Goal: Use online tool/utility: Utilize a website feature to perform a specific function

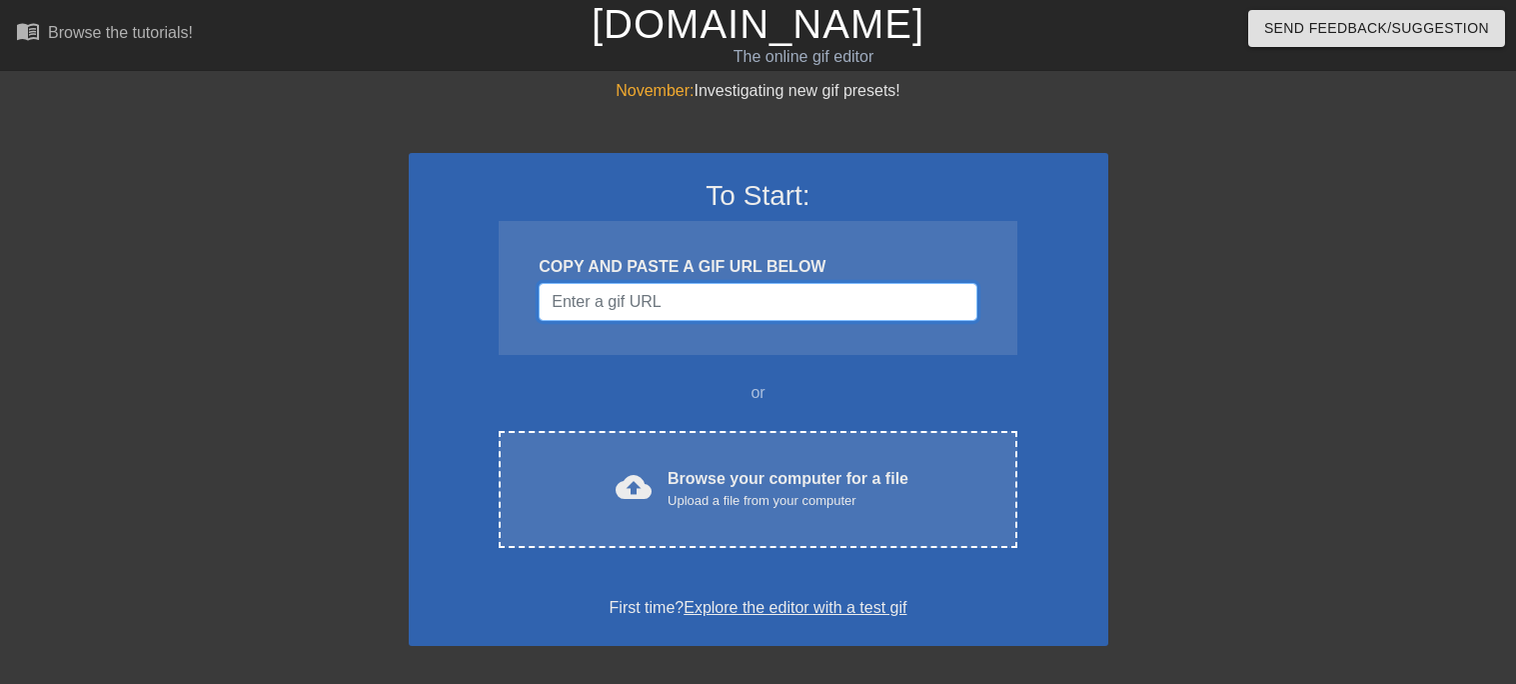
click at [709, 293] on input "Username" at bounding box center [758, 302] width 438 height 38
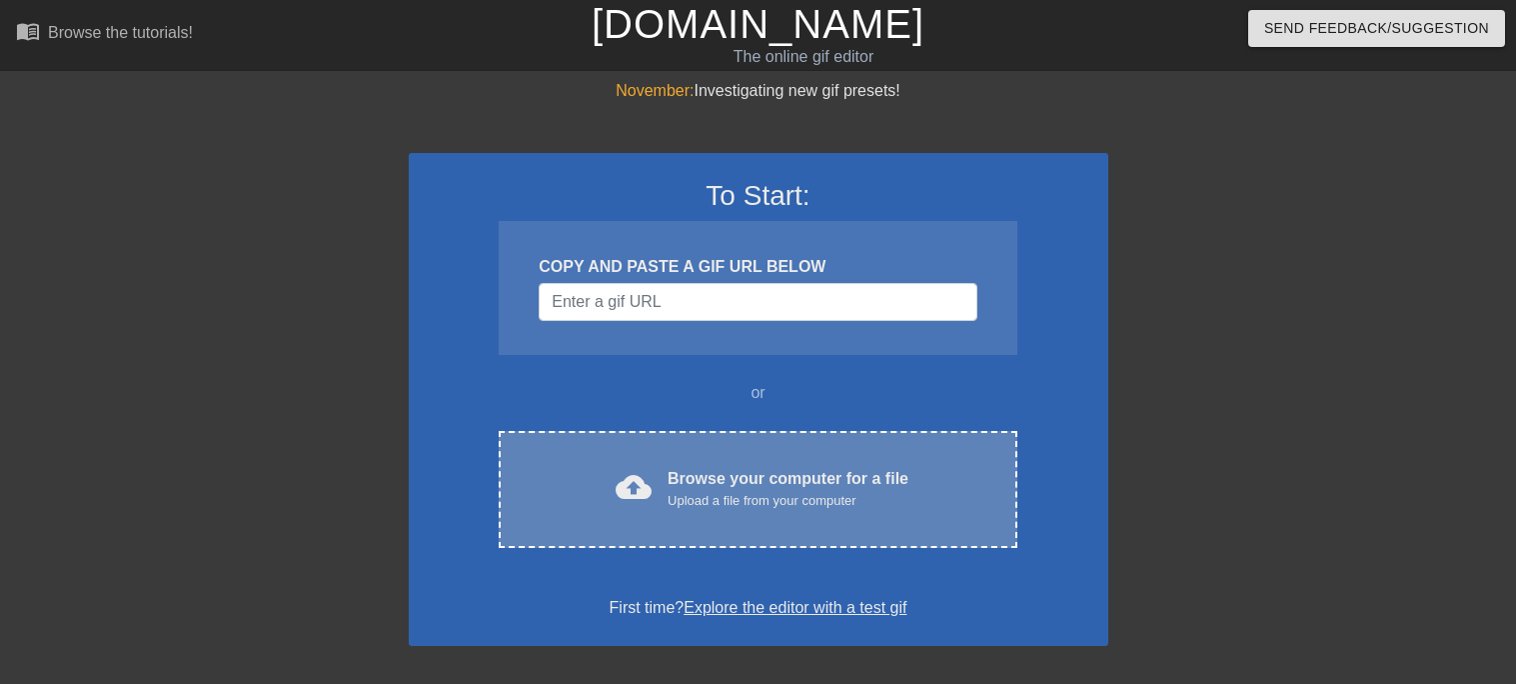
click at [798, 455] on div "cloud_upload Browse your computer for a file Upload a file from your computer C…" at bounding box center [758, 489] width 518 height 117
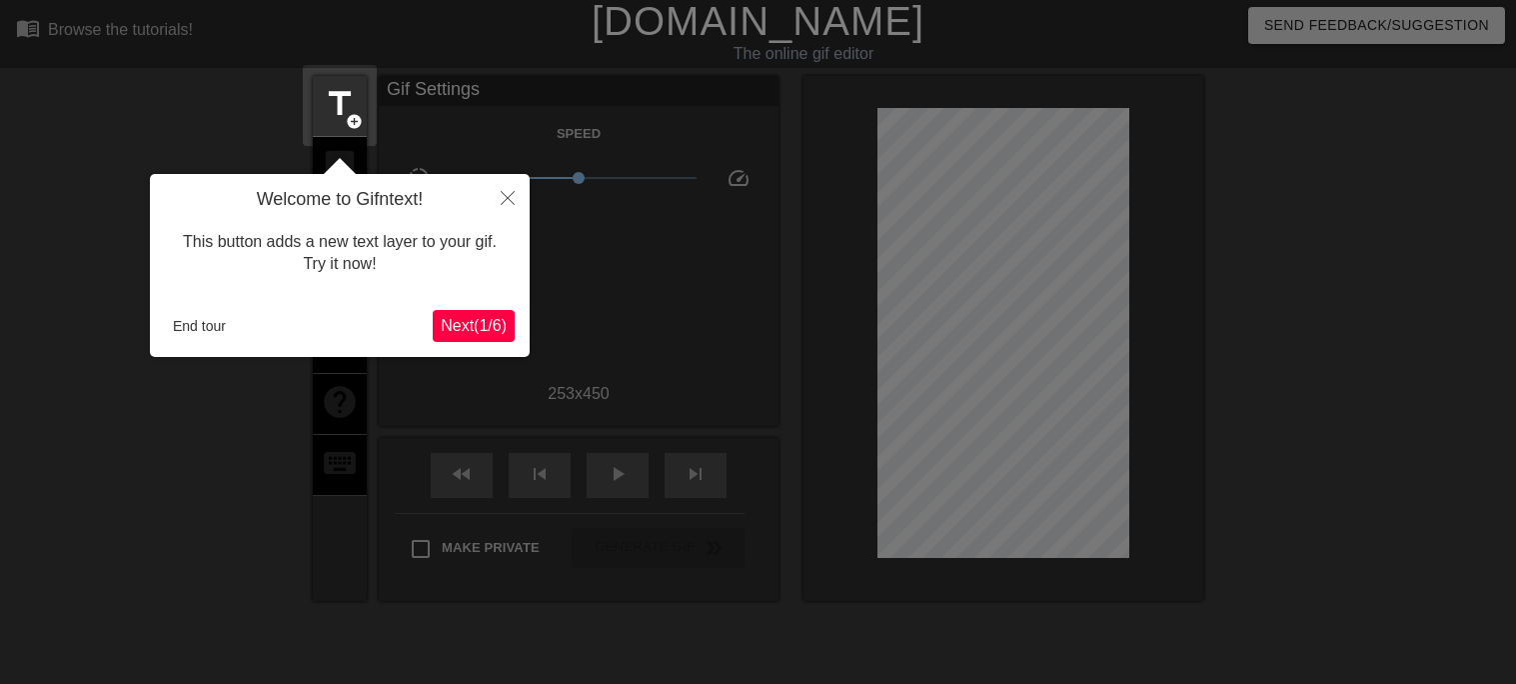
scroll to position [48, 0]
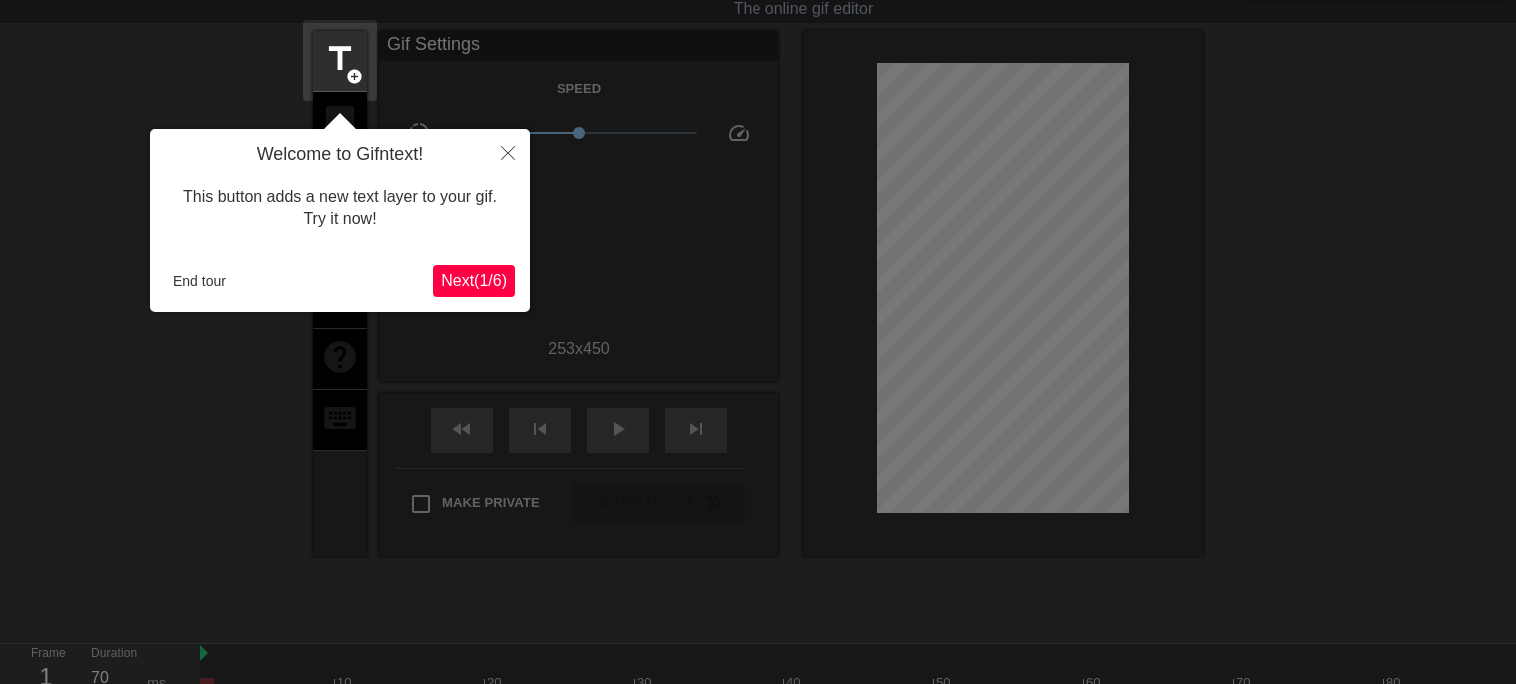
click at [470, 263] on div "Welcome to Gifntext! This button adds a new text layer to your gif. Try it now!…" at bounding box center [340, 220] width 380 height 183
click at [478, 272] on span "Next ( 1 / 6 )" at bounding box center [474, 280] width 66 height 17
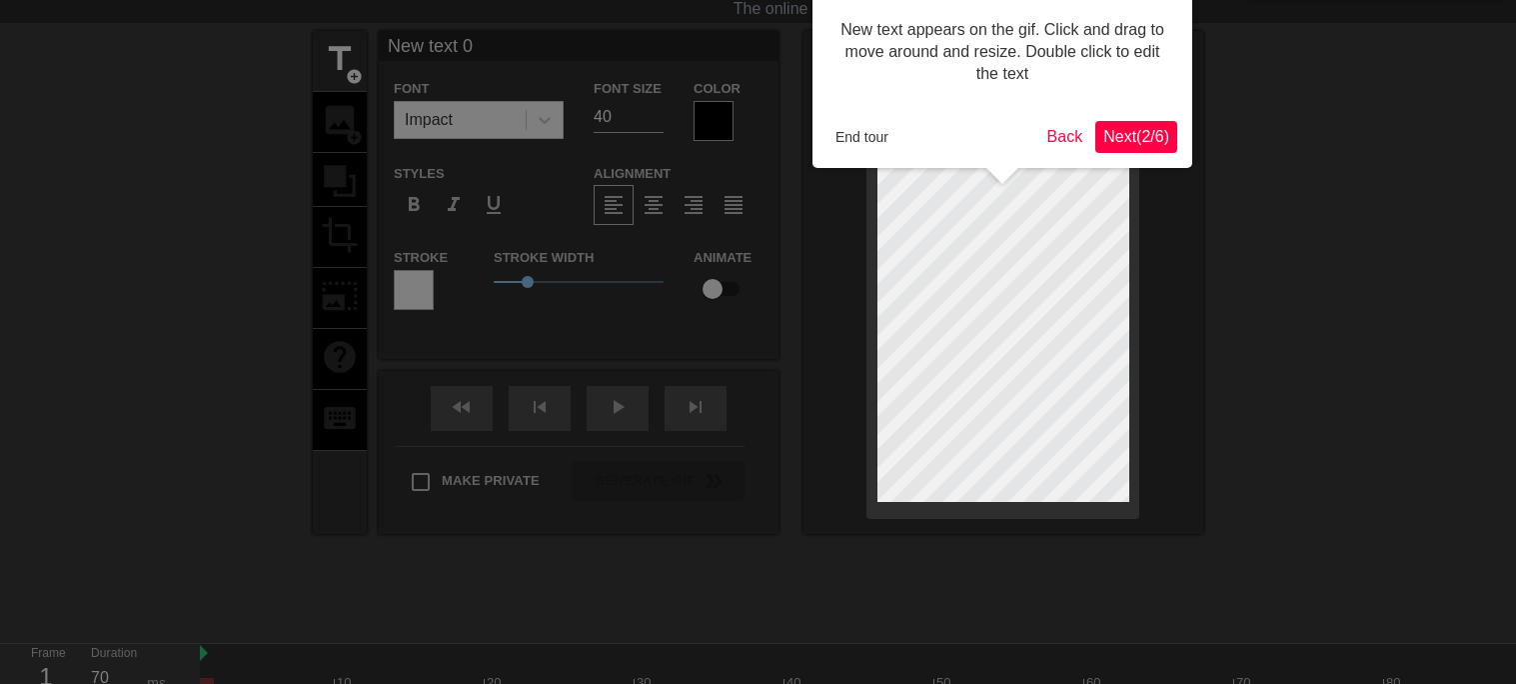
scroll to position [0, 0]
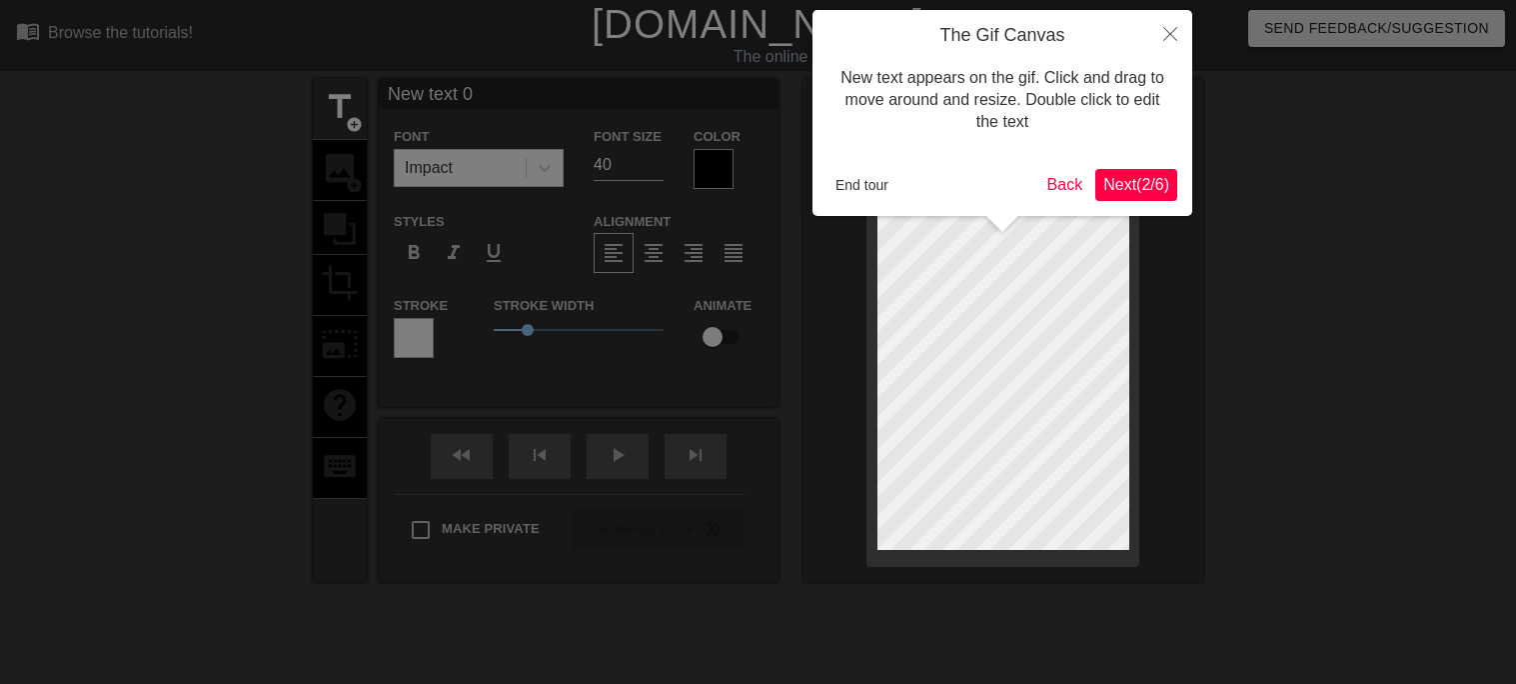
click at [1151, 185] on span "Next ( 2 / 6 )" at bounding box center [1136, 184] width 66 height 17
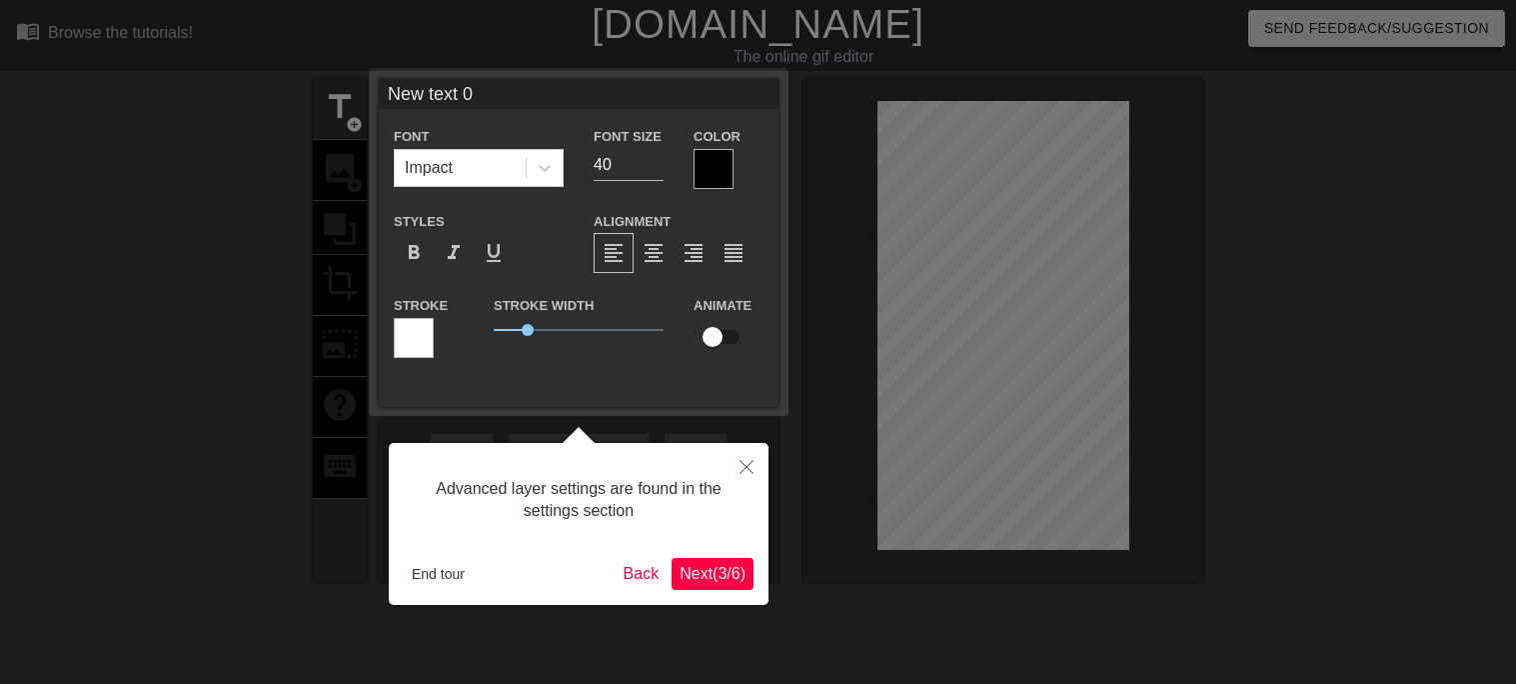
scroll to position [48, 0]
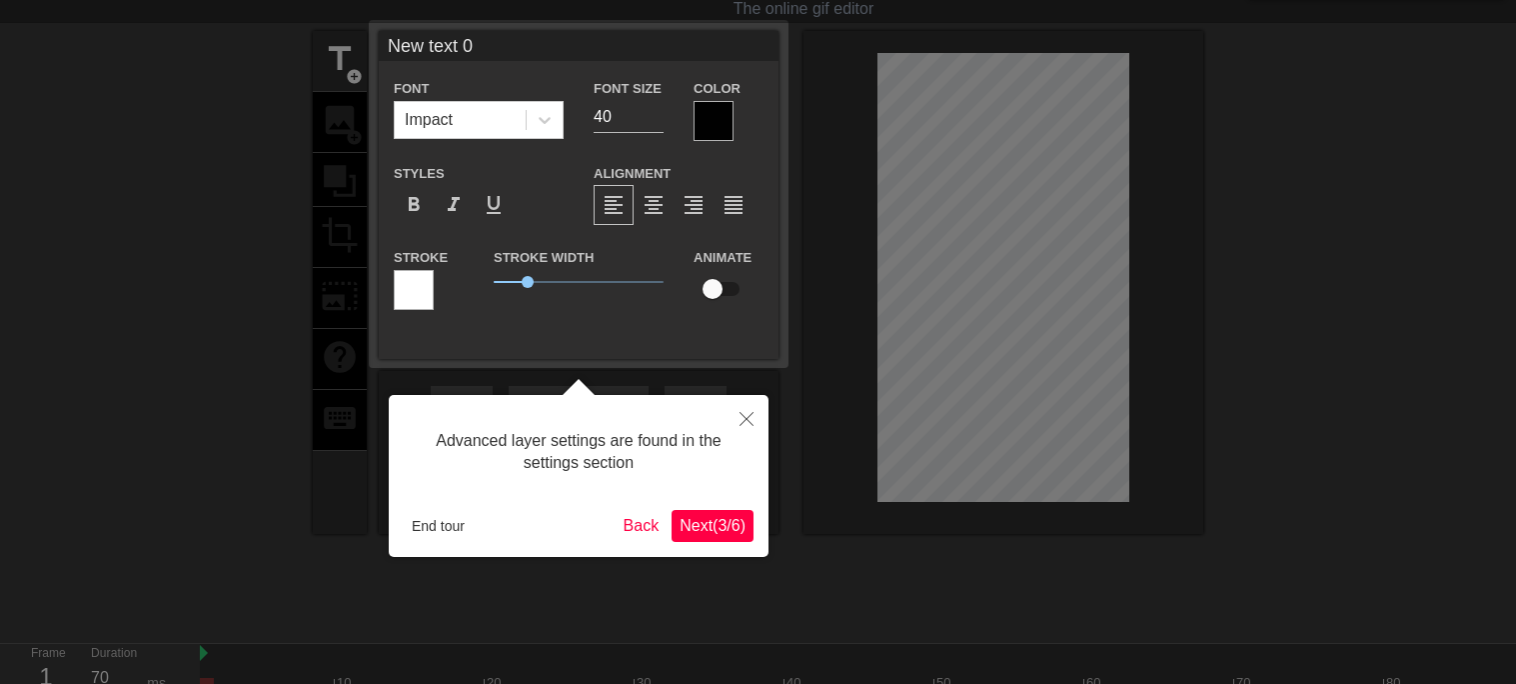
click at [712, 520] on span "Next ( 3 / 6 )" at bounding box center [713, 525] width 66 height 17
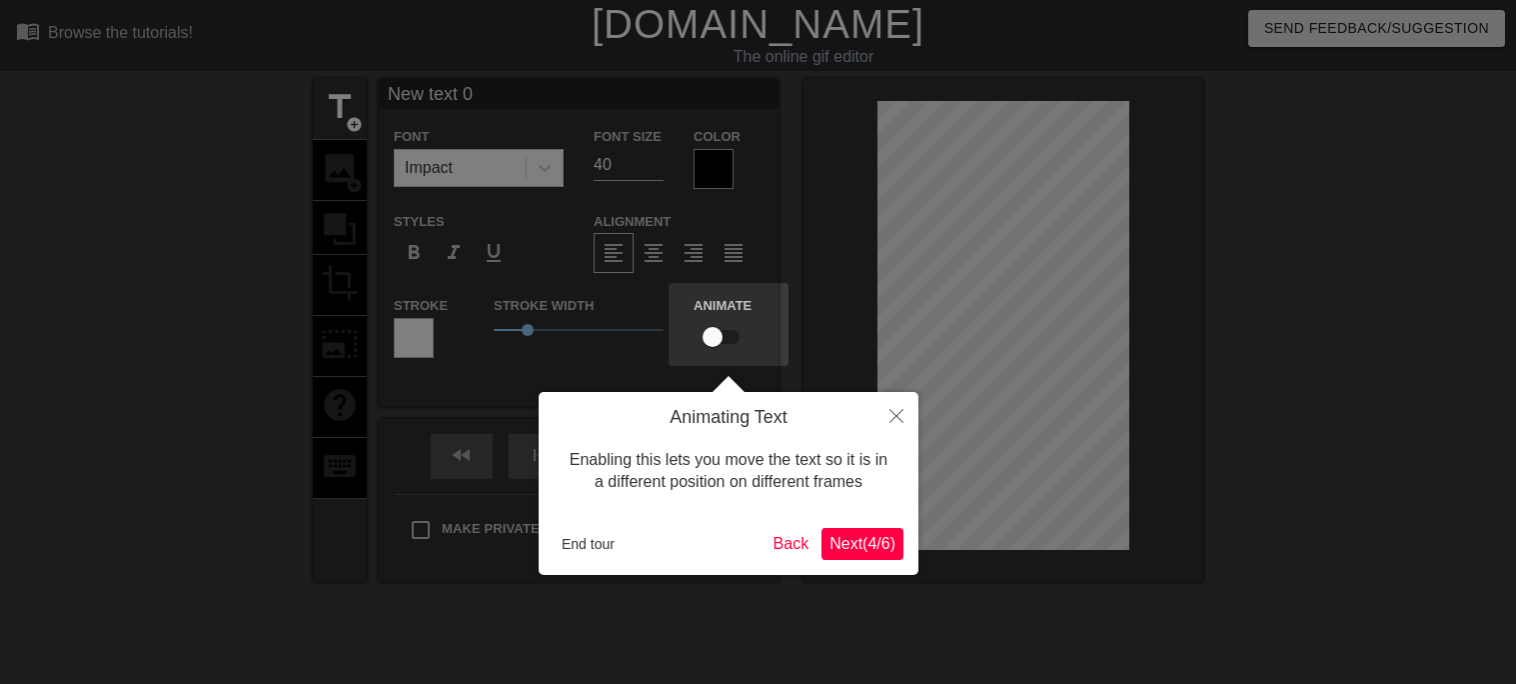
click at [851, 550] on span "Next ( 4 / 6 )" at bounding box center [862, 543] width 66 height 17
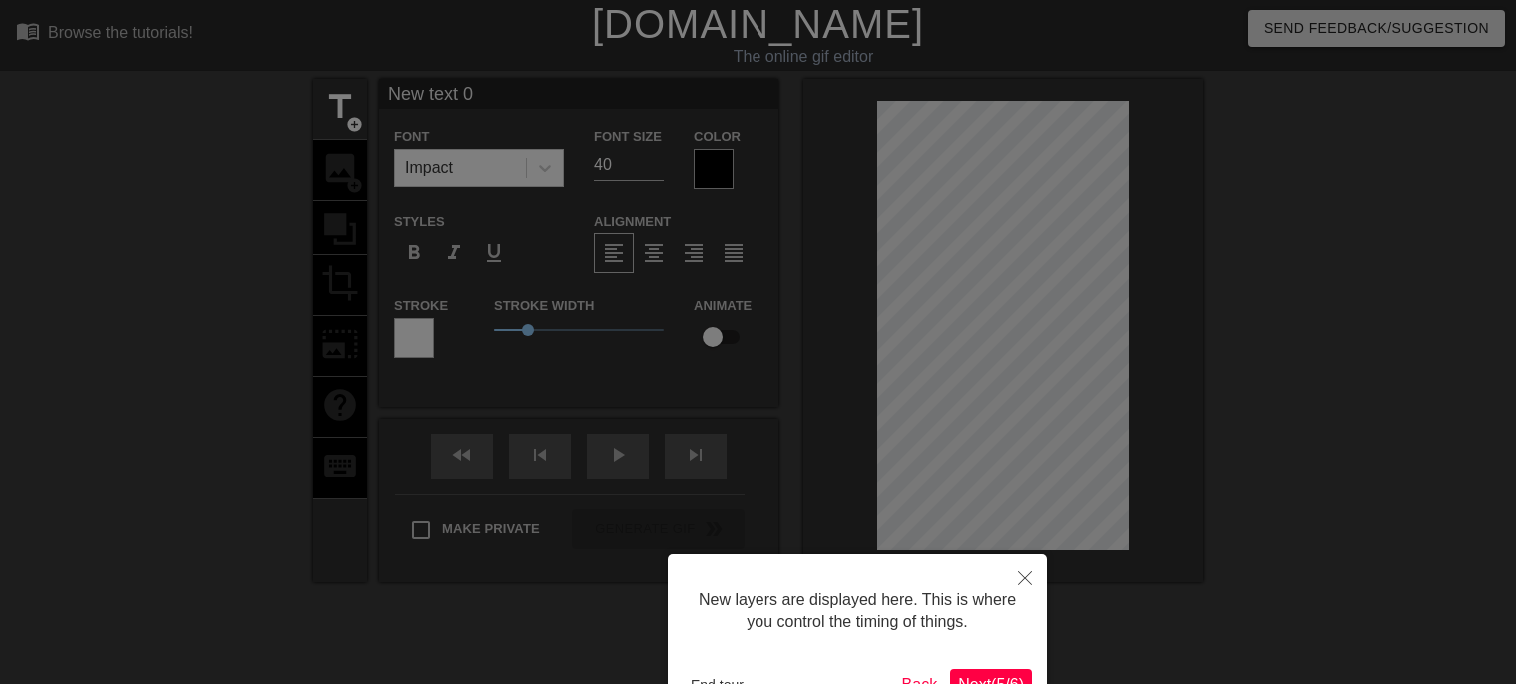
scroll to position [131, 0]
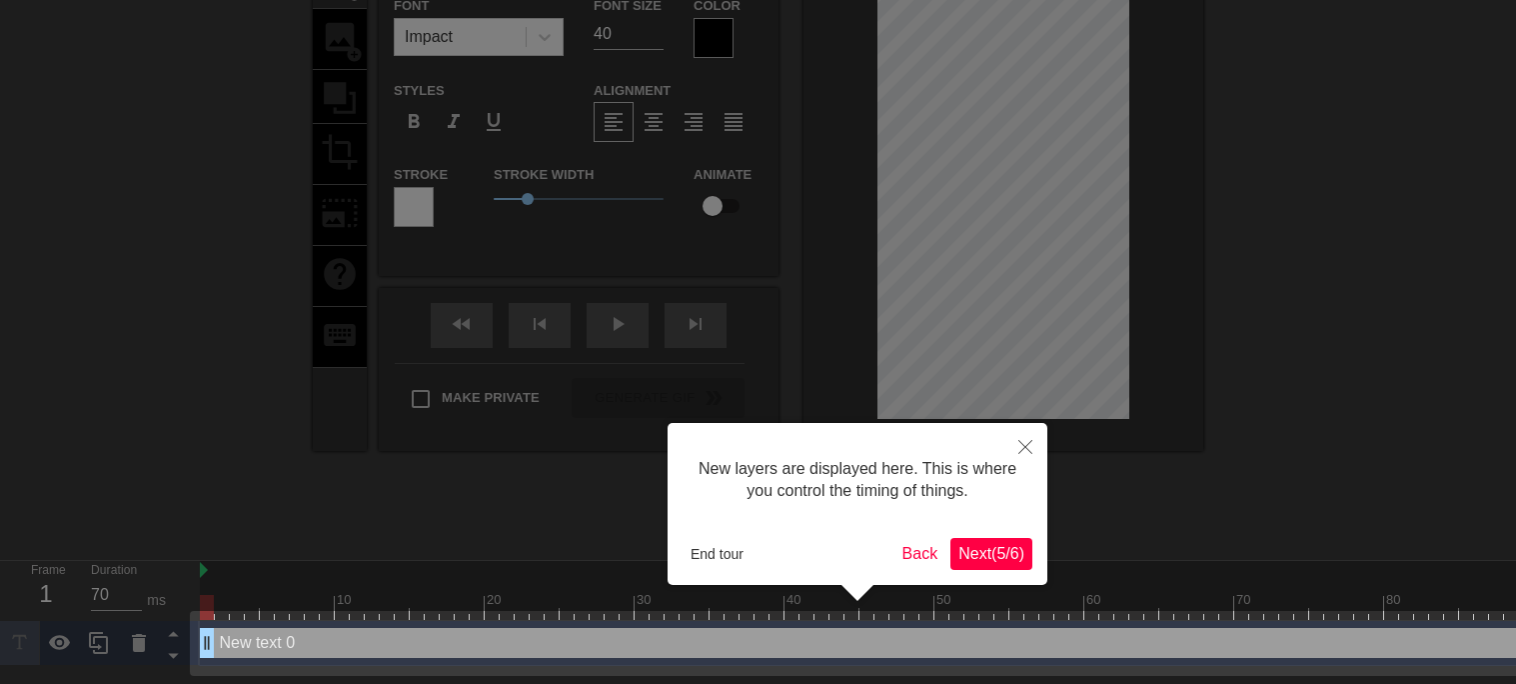
click at [1008, 550] on span "Next ( 5 / 6 )" at bounding box center [991, 553] width 66 height 17
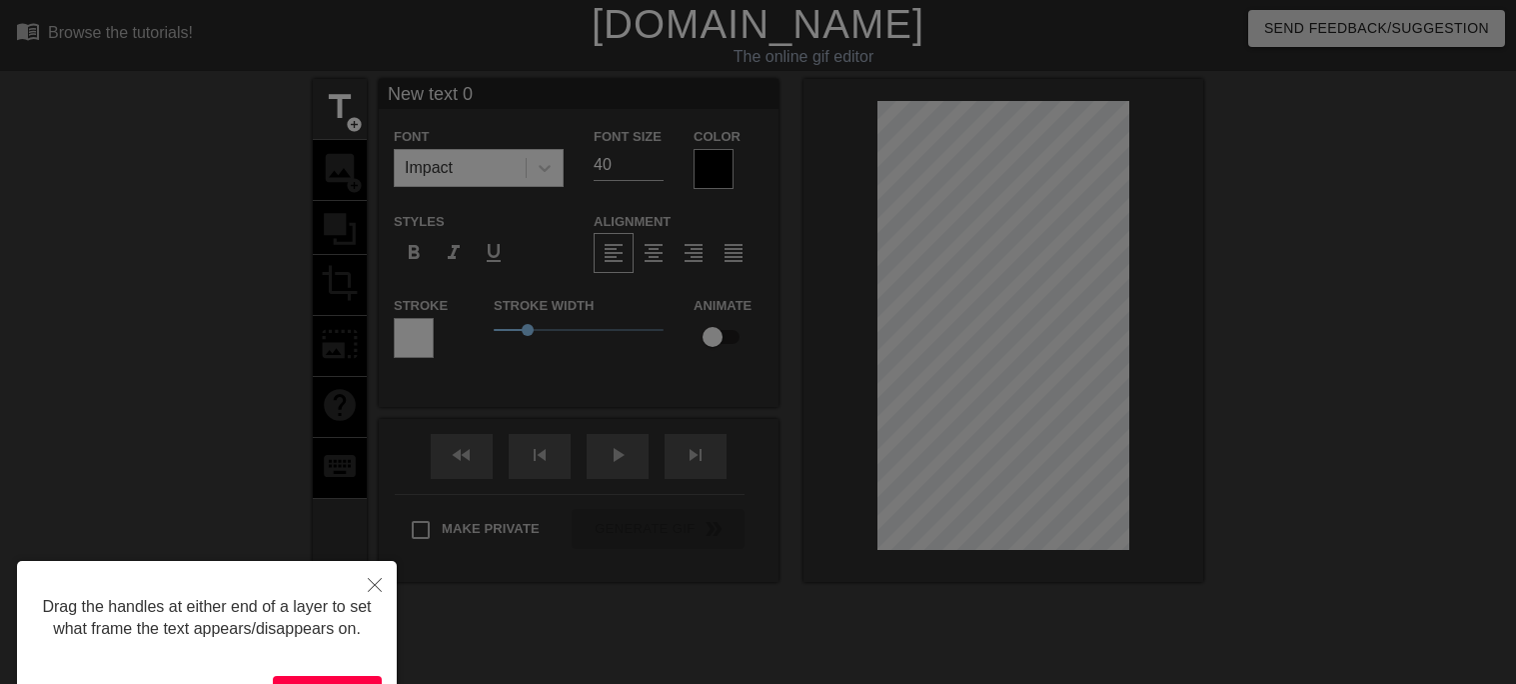
scroll to position [123, 0]
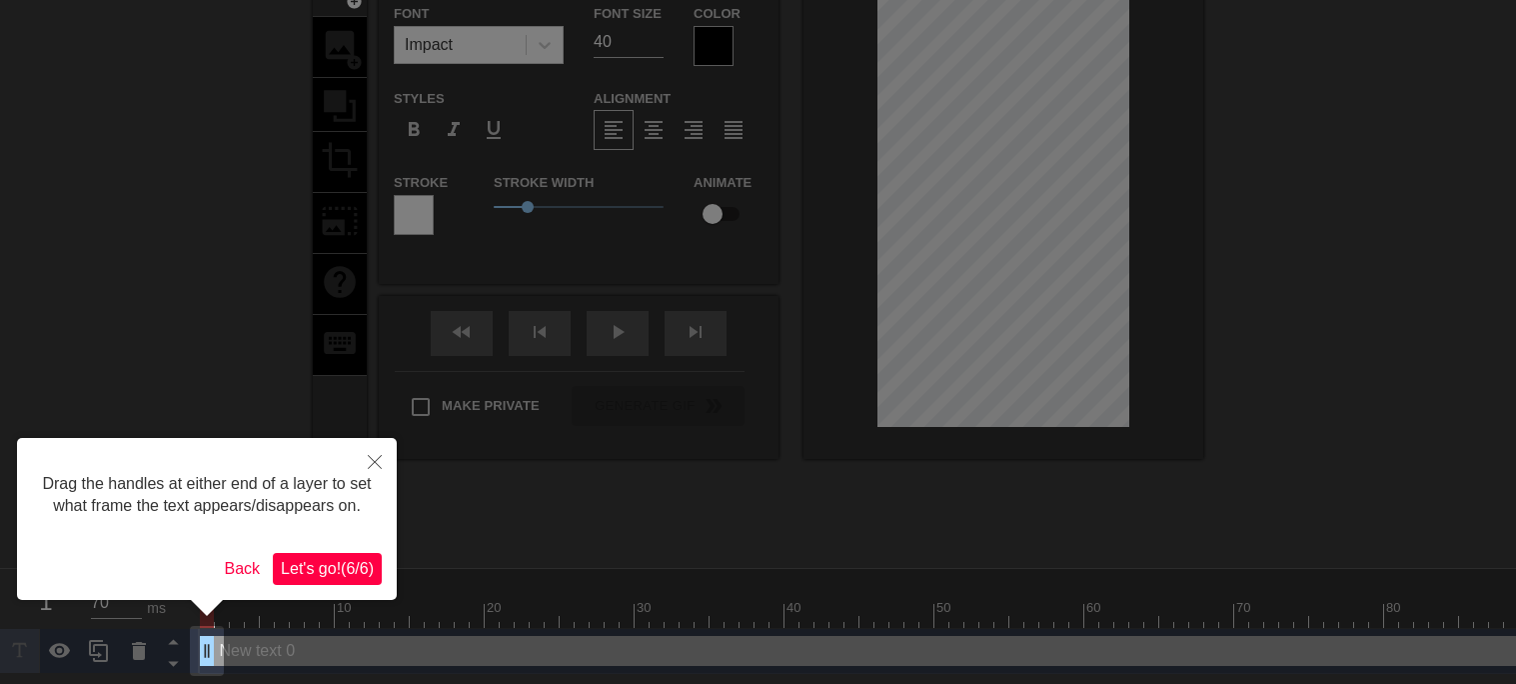
click at [355, 561] on span "Let's go! ( 6 / 6 )" at bounding box center [327, 568] width 93 height 17
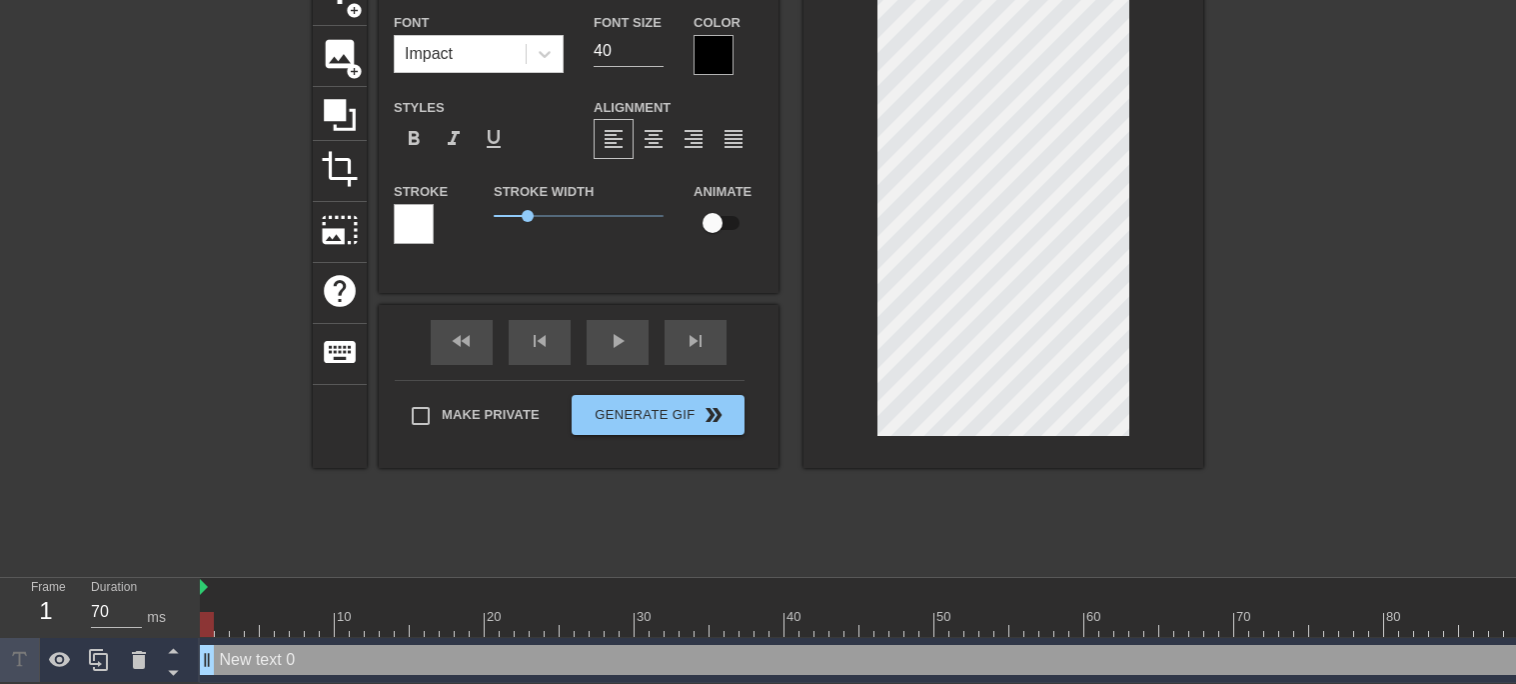
scroll to position [0, 0]
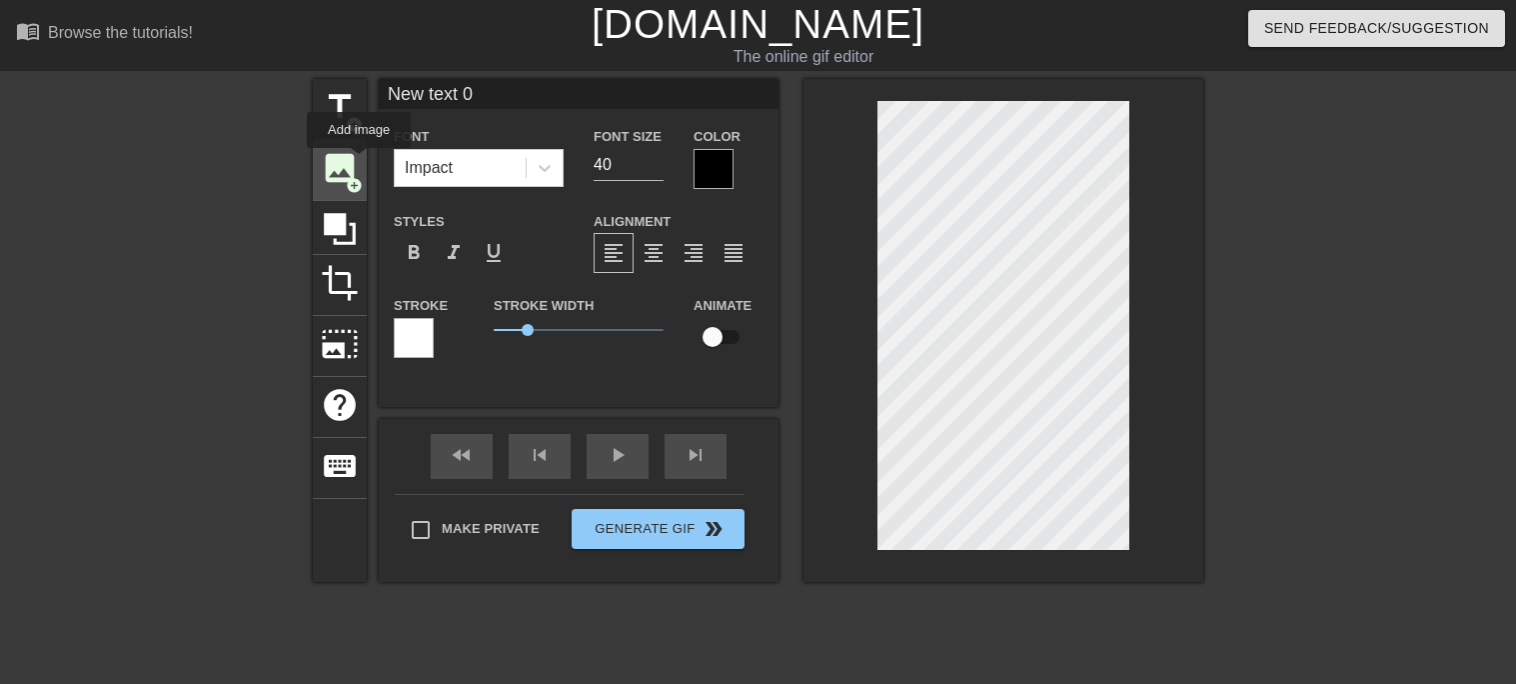
click at [359, 162] on div "image add_circle" at bounding box center [340, 170] width 54 height 61
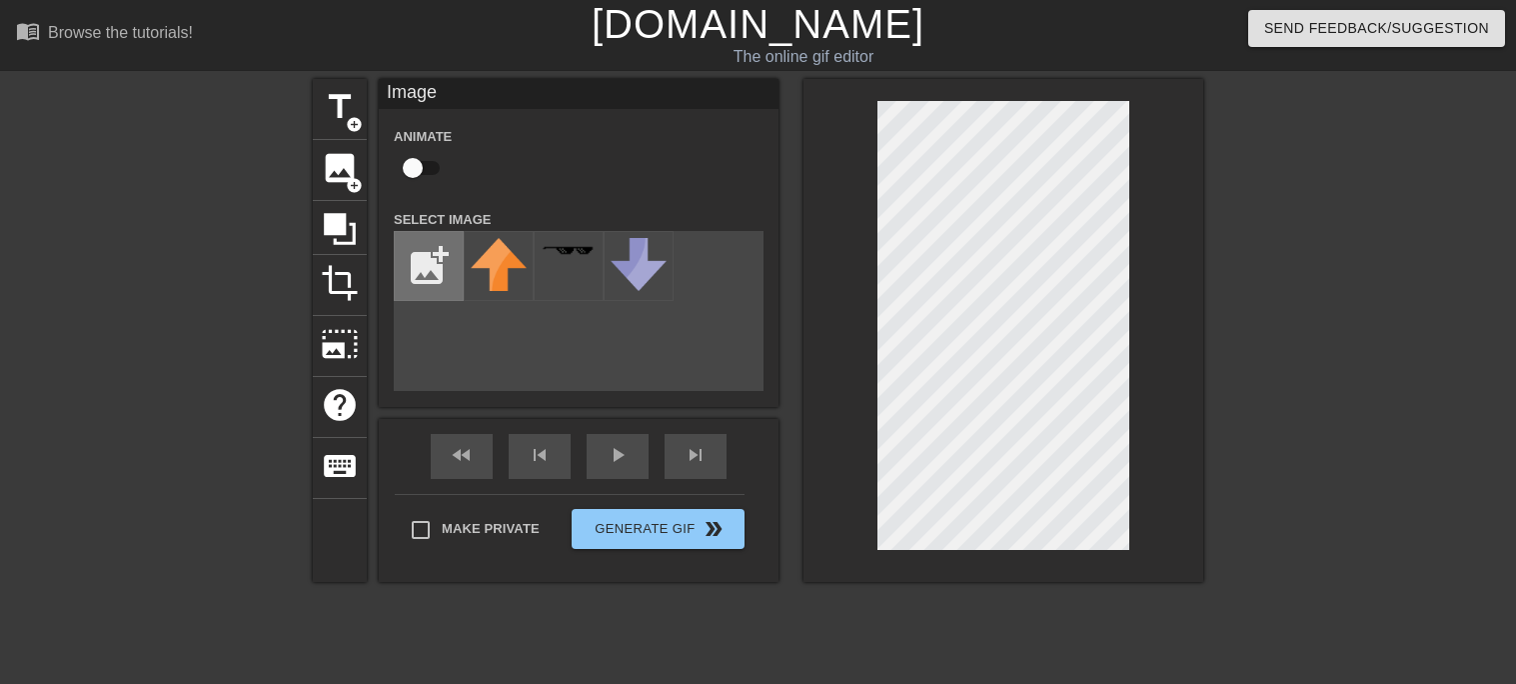
click at [430, 239] on input "file" at bounding box center [429, 266] width 68 height 68
type input "C:\fakepath\blank-white-7sn5o1woonmklx1h.jpg"
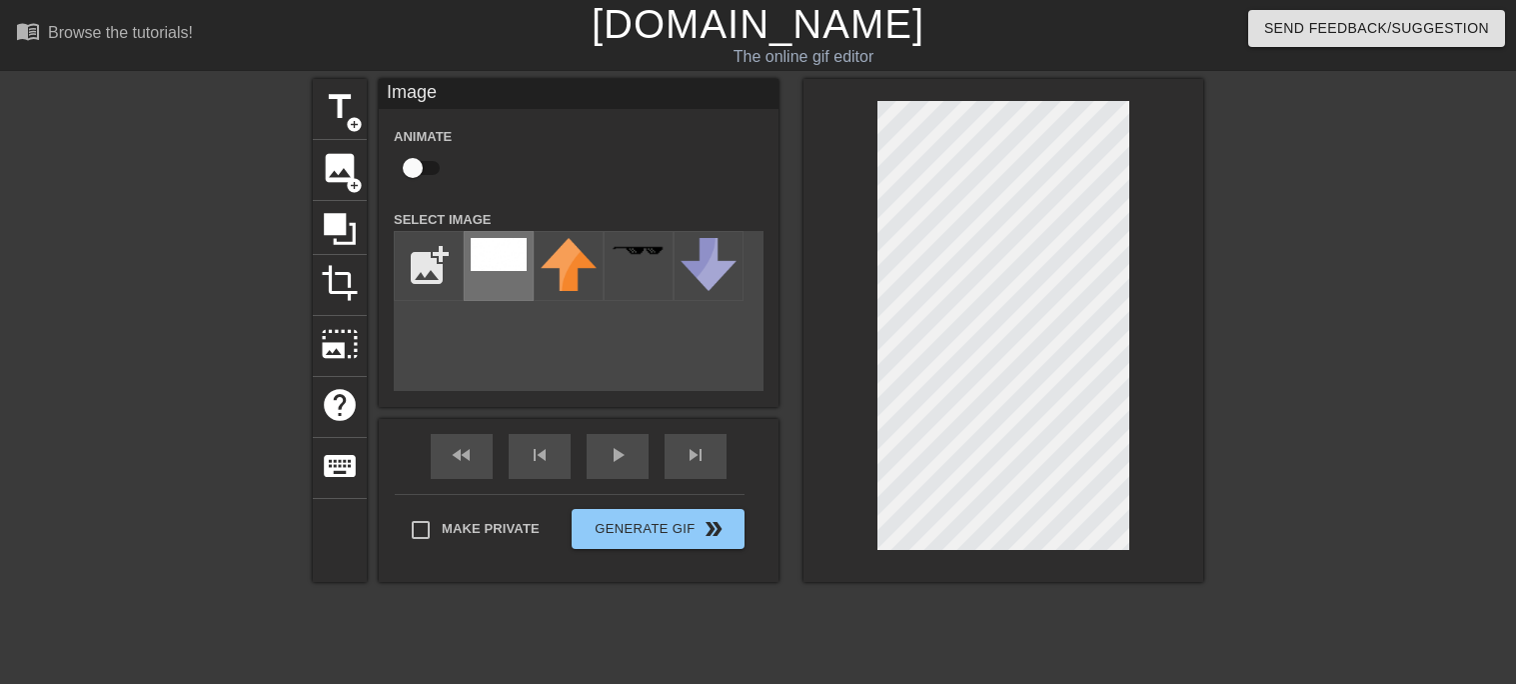
click at [483, 252] on img at bounding box center [499, 254] width 56 height 33
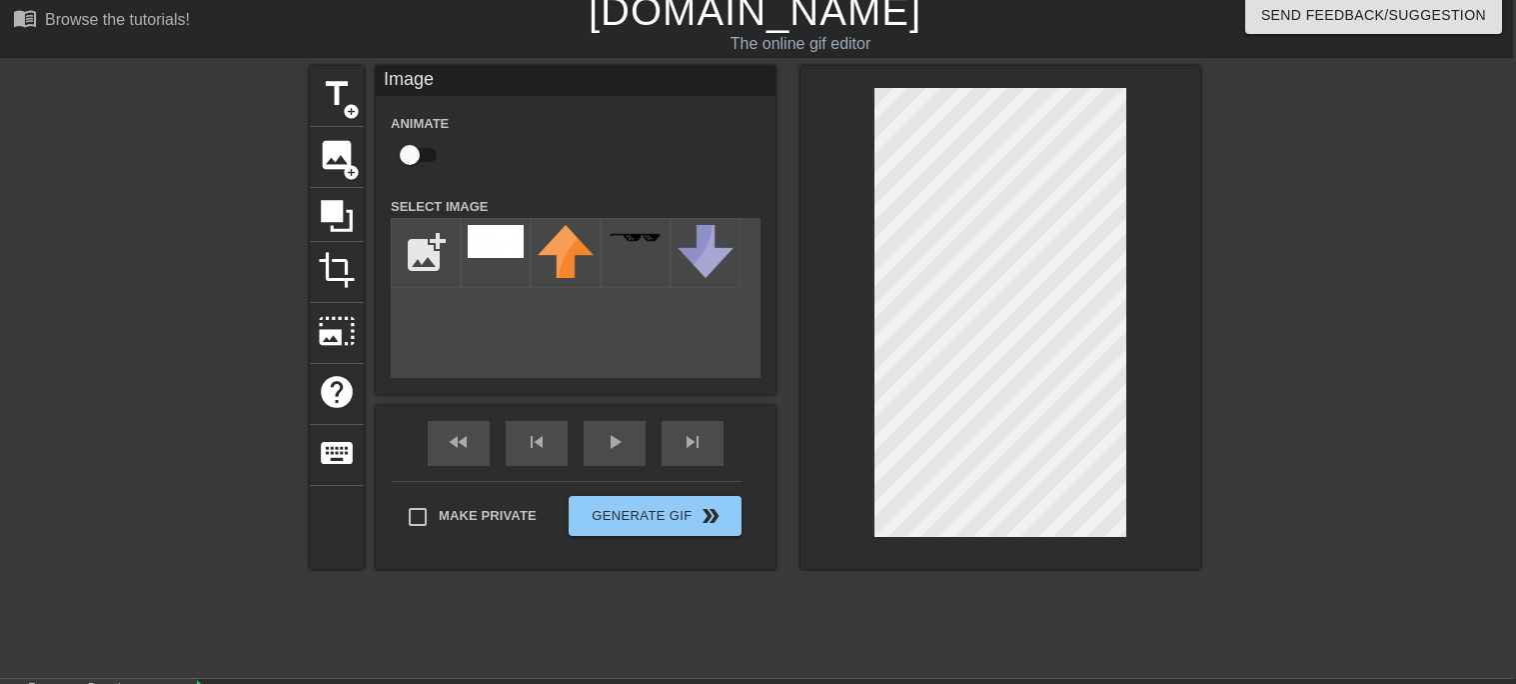
scroll to position [0, 3]
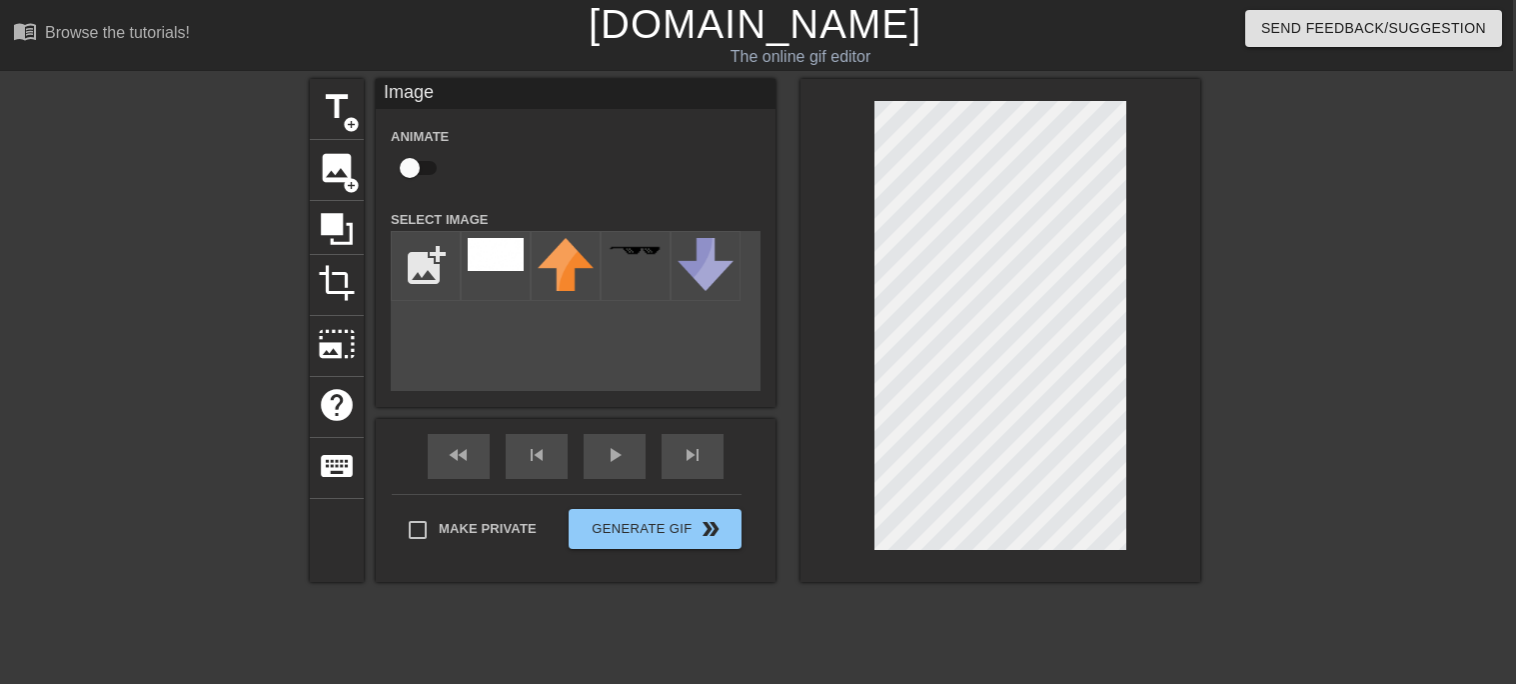
click at [991, 0] on html "menu_book Browse the tutorials! [DOMAIN_NAME] The online gif editor Send Feedba…" at bounding box center [755, 420] width 1516 height 841
click at [325, 103] on span "title" at bounding box center [337, 107] width 38 height 38
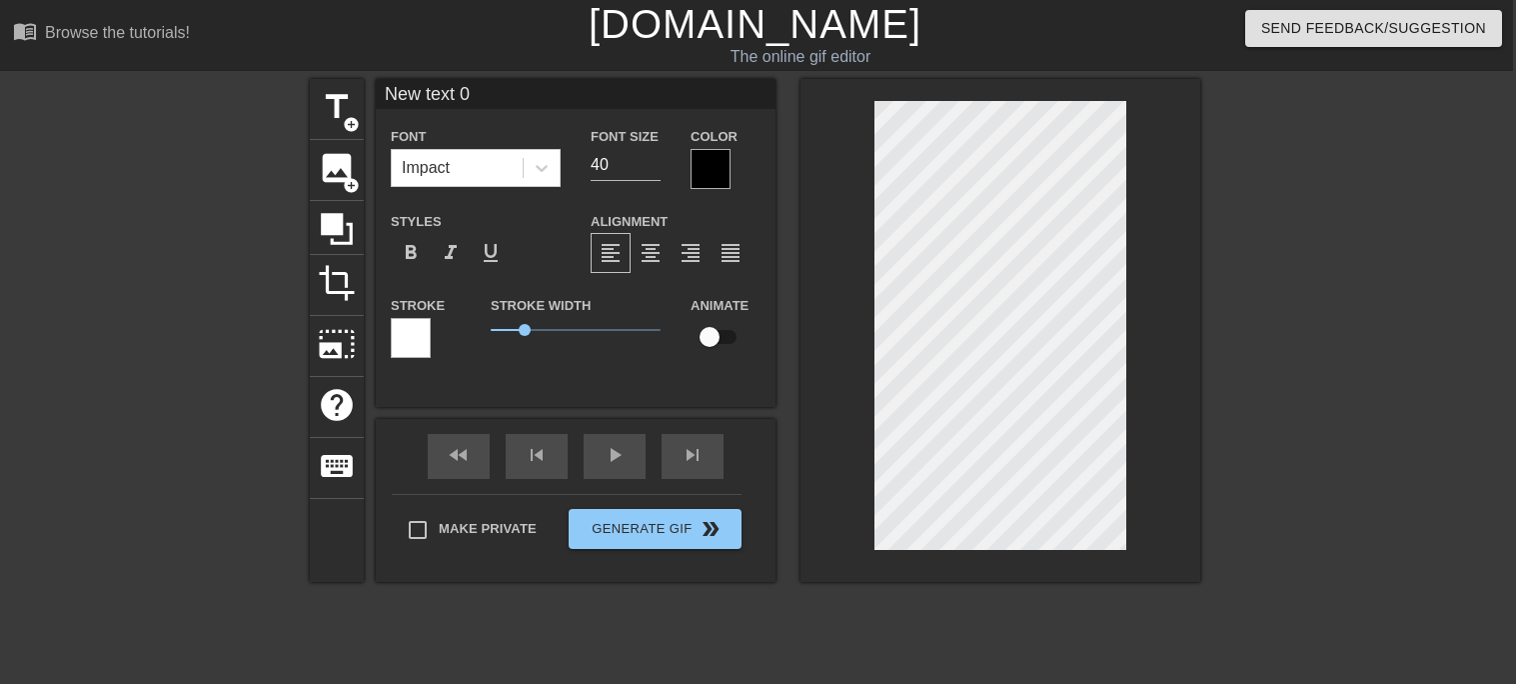
click at [1227, 315] on div "title add_circle image add_circle crop photo_size_select_large help keyboard Ne…" at bounding box center [755, 379] width 1516 height 600
click at [1200, 302] on div "title add_circle image add_circle crop photo_size_select_large help keyboard Ne…" at bounding box center [755, 379] width 1516 height 600
click at [415, 254] on span "format_bold" at bounding box center [411, 253] width 24 height 24
type input "New text"
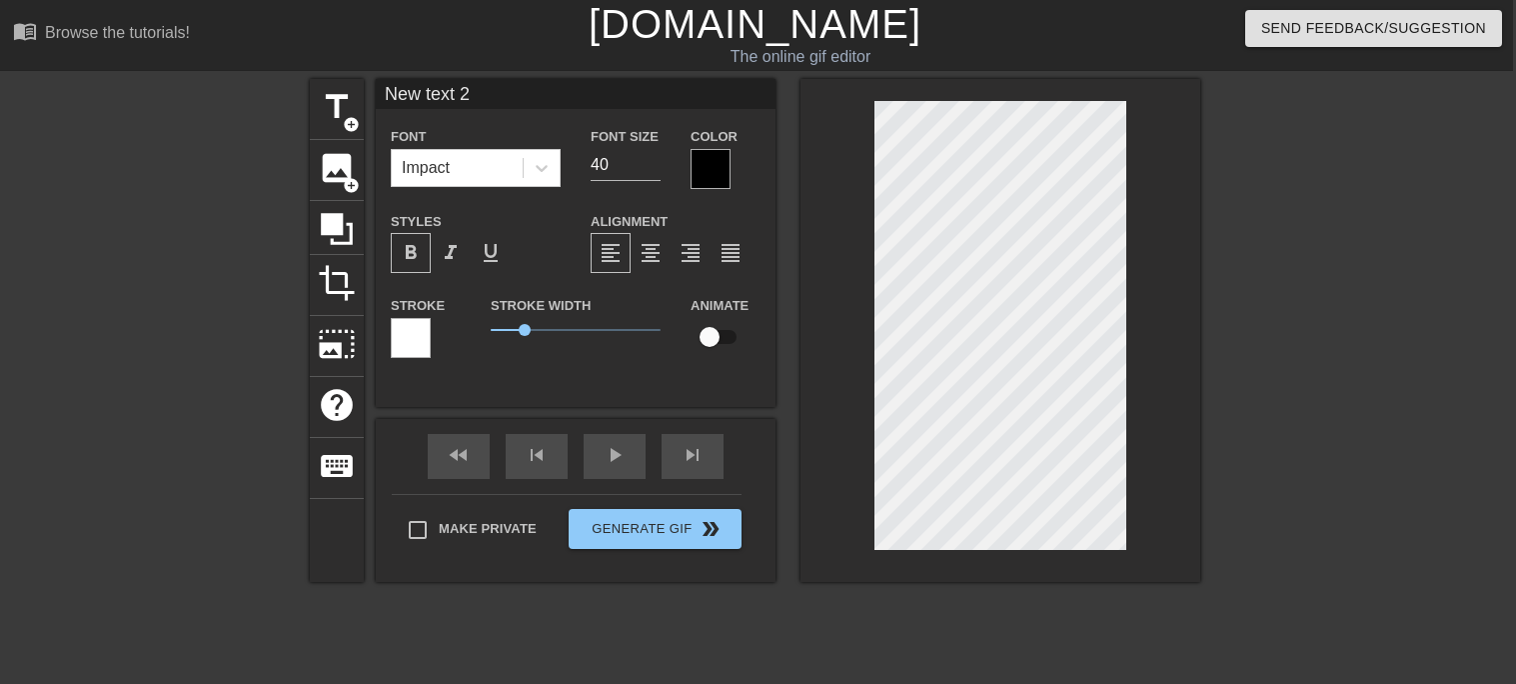
type textarea "New text"
type input "New text"
type textarea "New text"
type input "New tex"
type textarea "New tex"
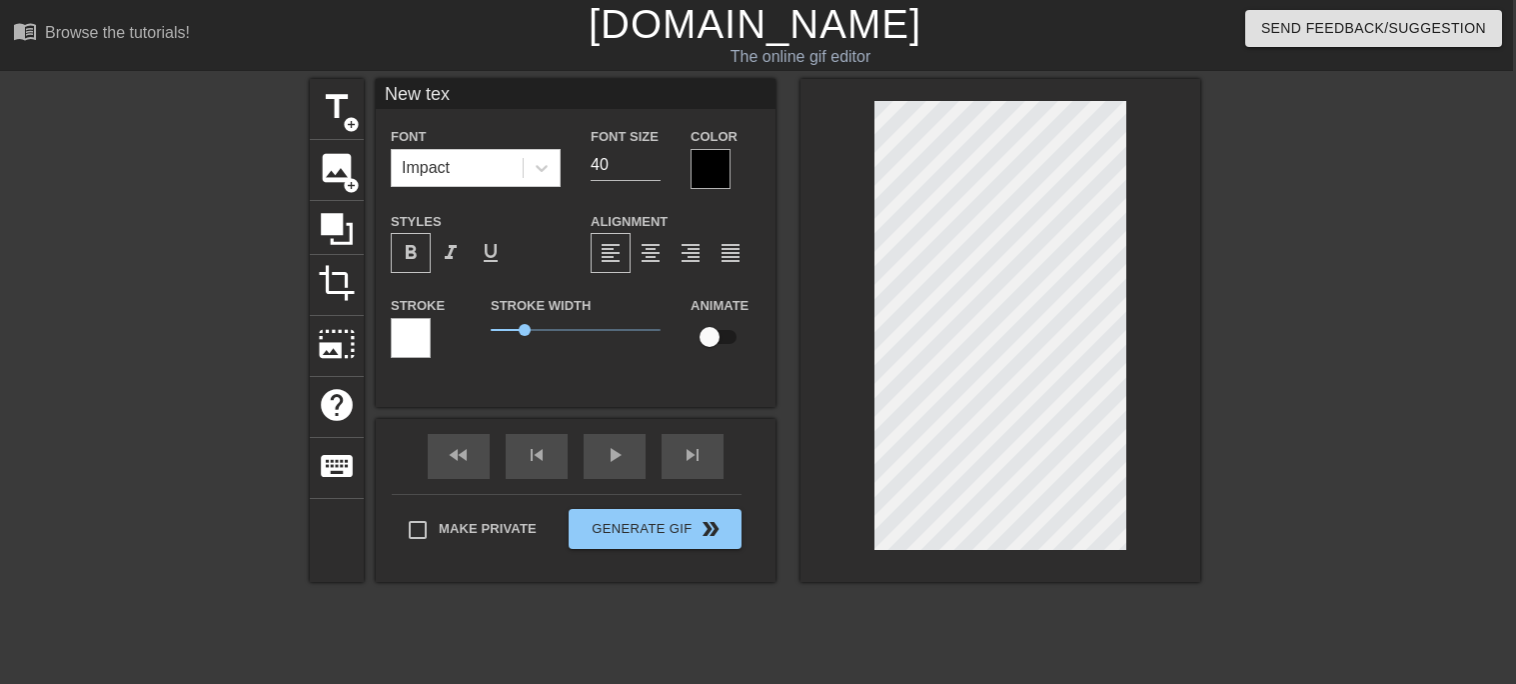
type input "New te"
type textarea "New te"
type input "New t"
type textarea "New t"
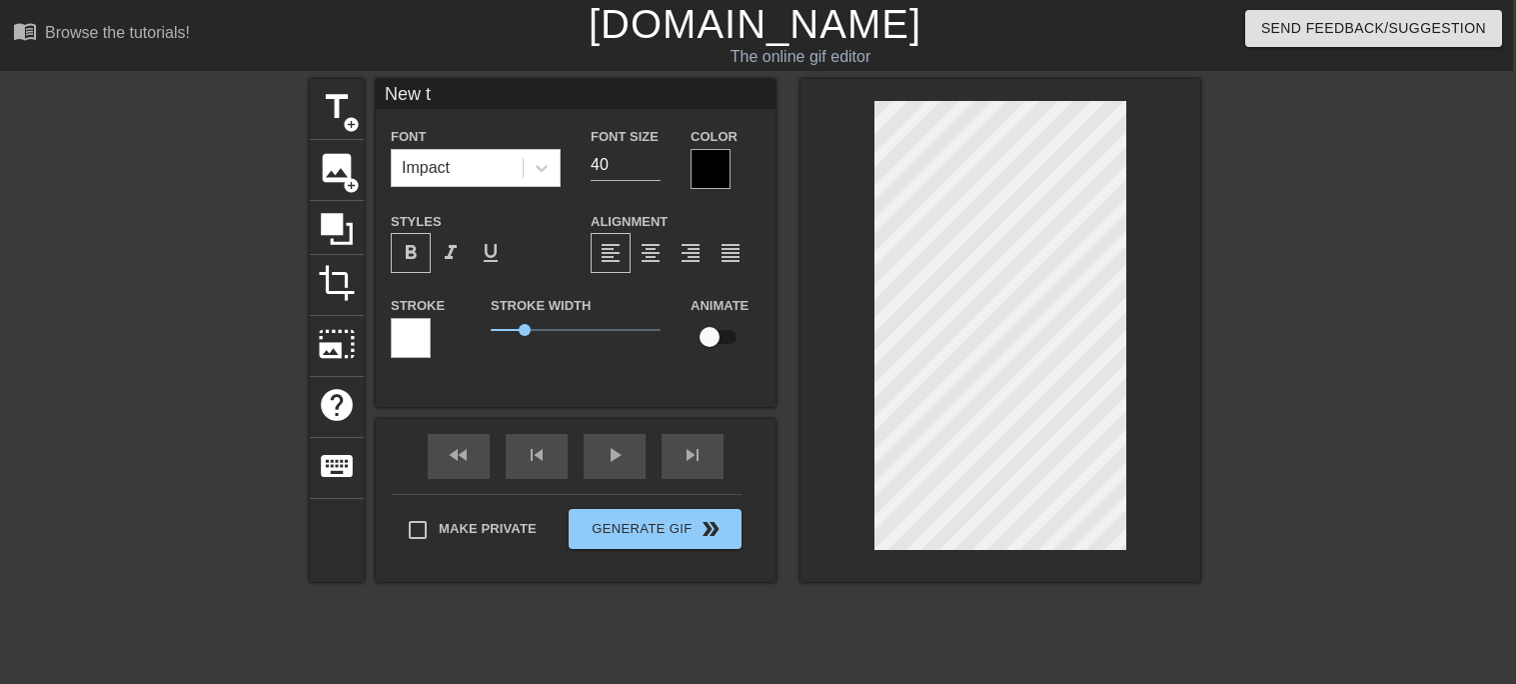
type input "New"
type textarea "New"
type input "New"
type textarea "New"
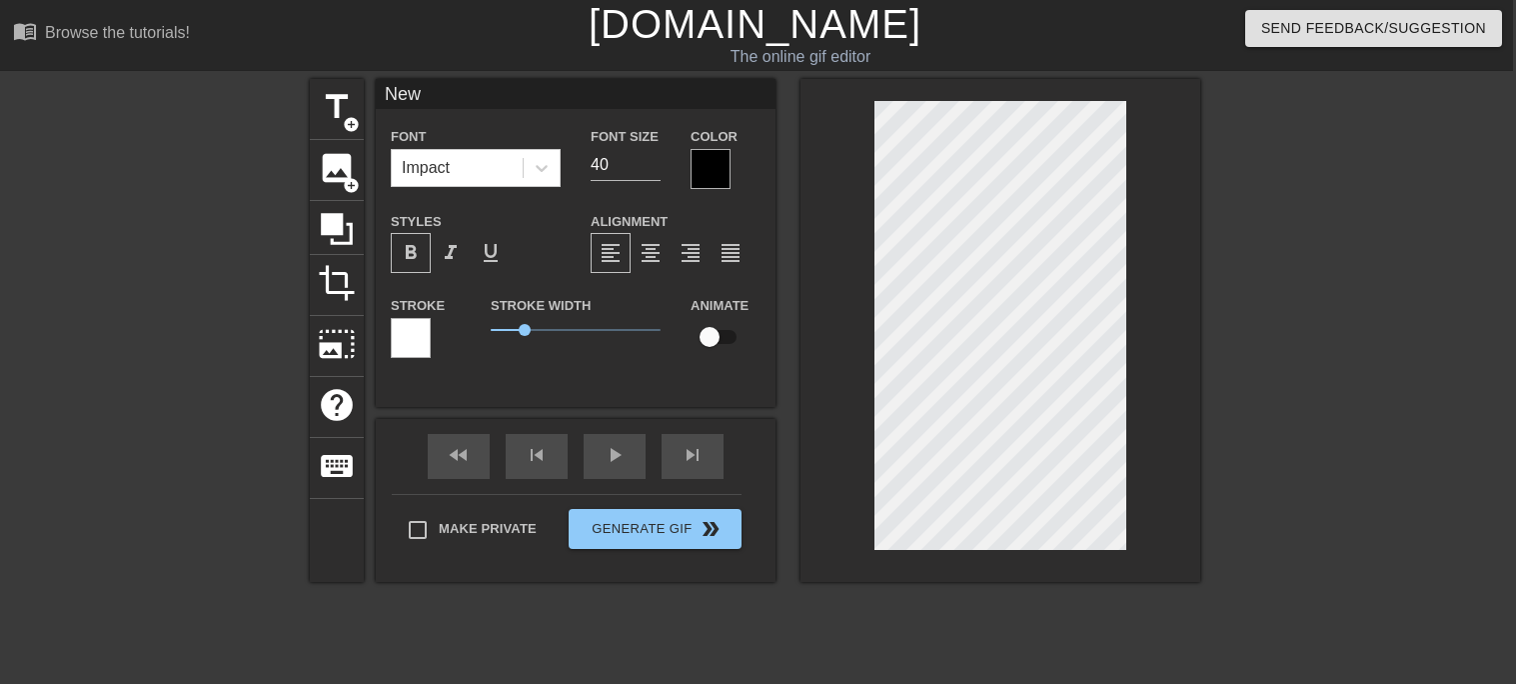
type input "Ne"
type textarea "Ne"
type input "N"
type textarea "N"
type input "l"
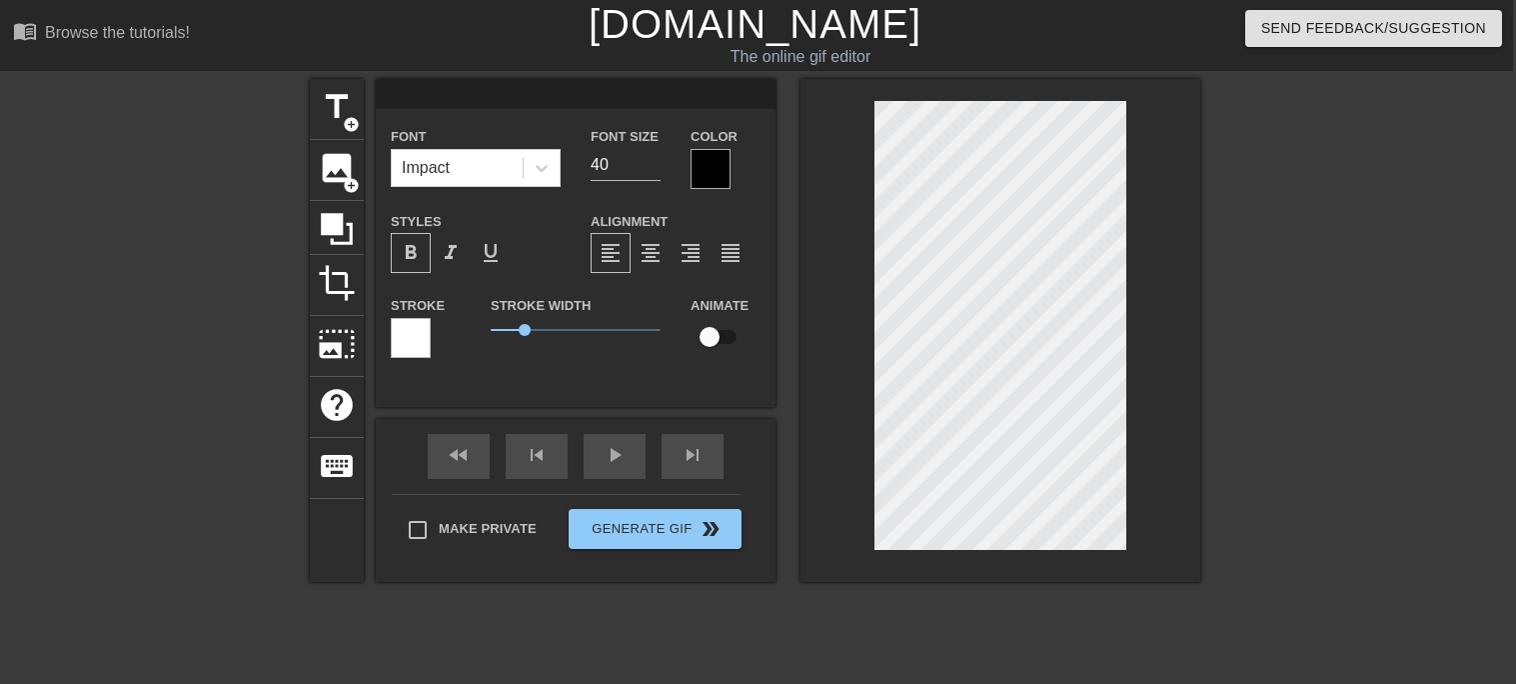
type textarea "l"
type input "li"
type textarea "li"
type input "lik"
type textarea "lik"
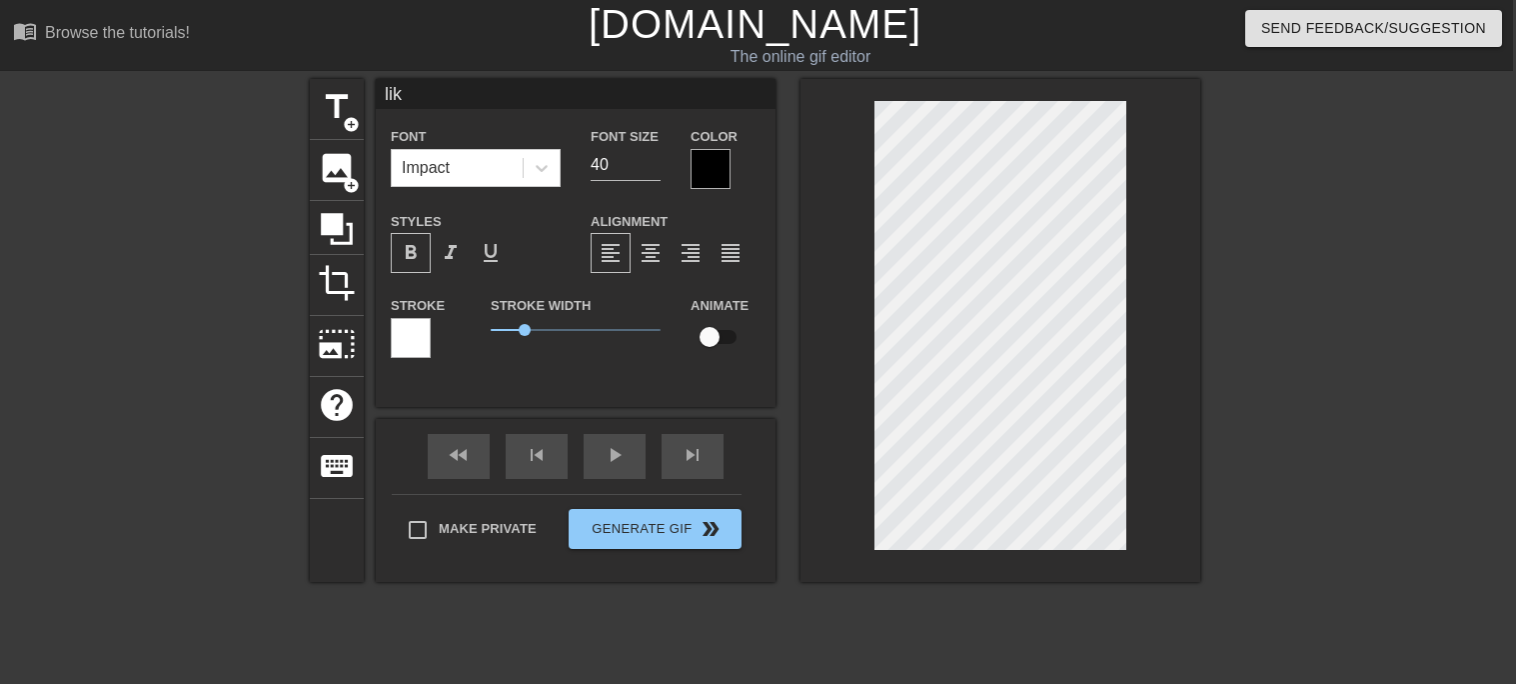
type input "like"
type textarea "like"
type input "like"
type textarea "like"
type input "like"
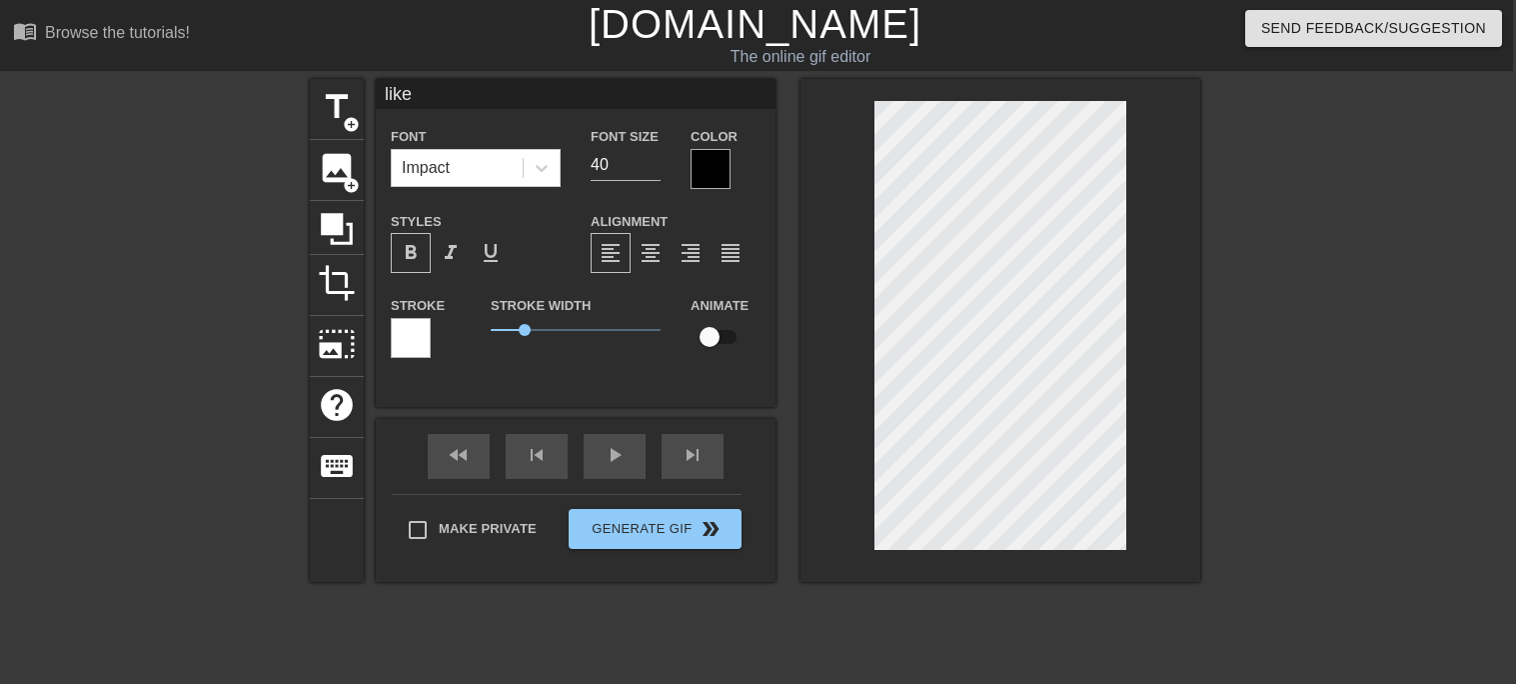
type textarea "like"
type input "lik"
type textarea "lik"
type input "li"
type textarea "li"
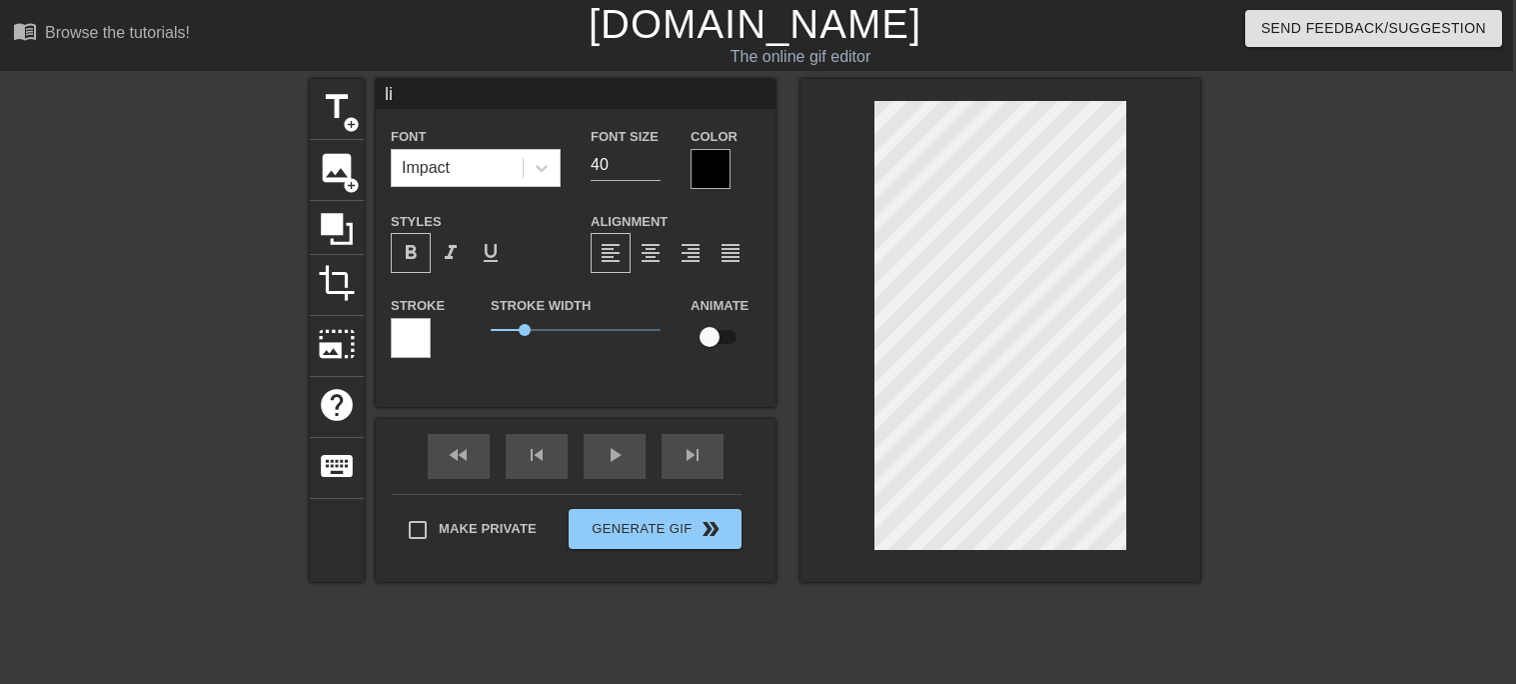
type input "l"
type textarea "l"
type input "s"
type textarea "s"
type input "s"
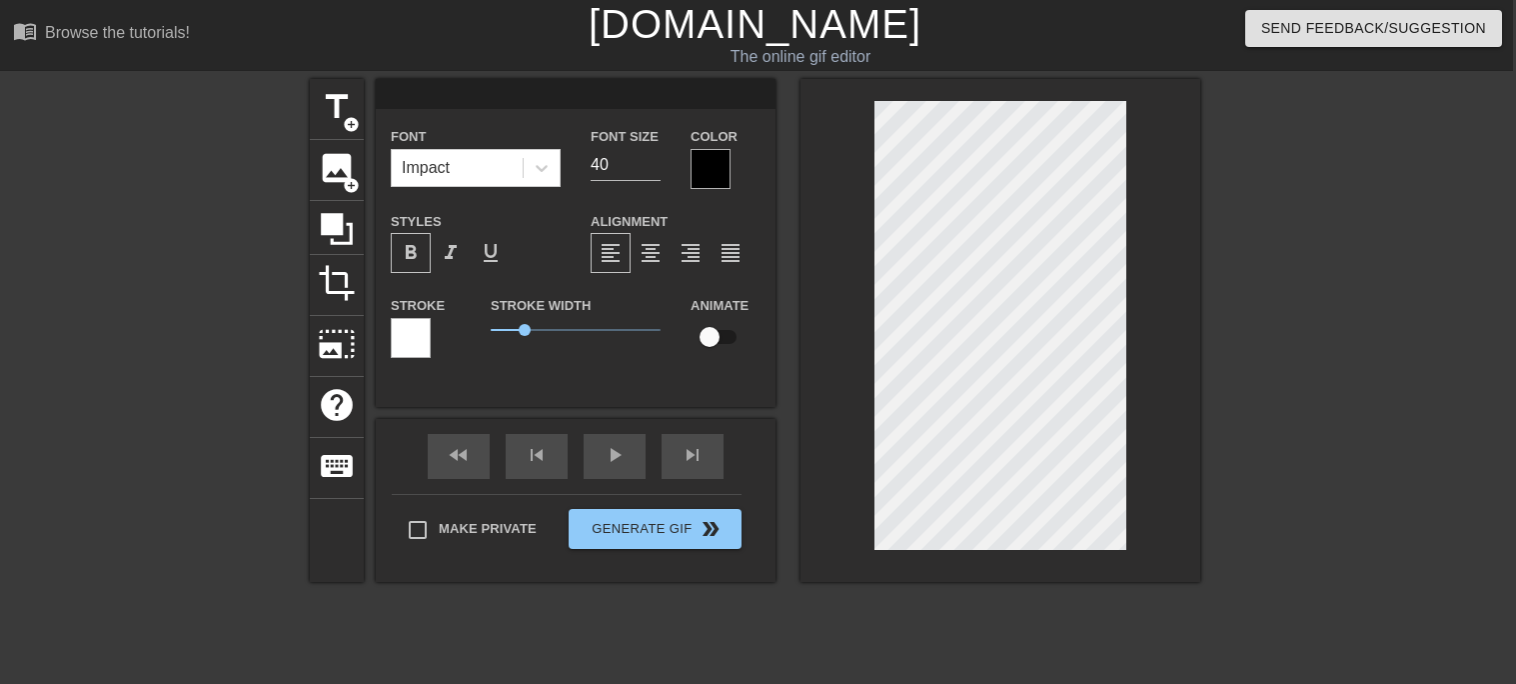
type textarea "s"
type input "sy"
type textarea "sy"
type input "syb"
type textarea "syb"
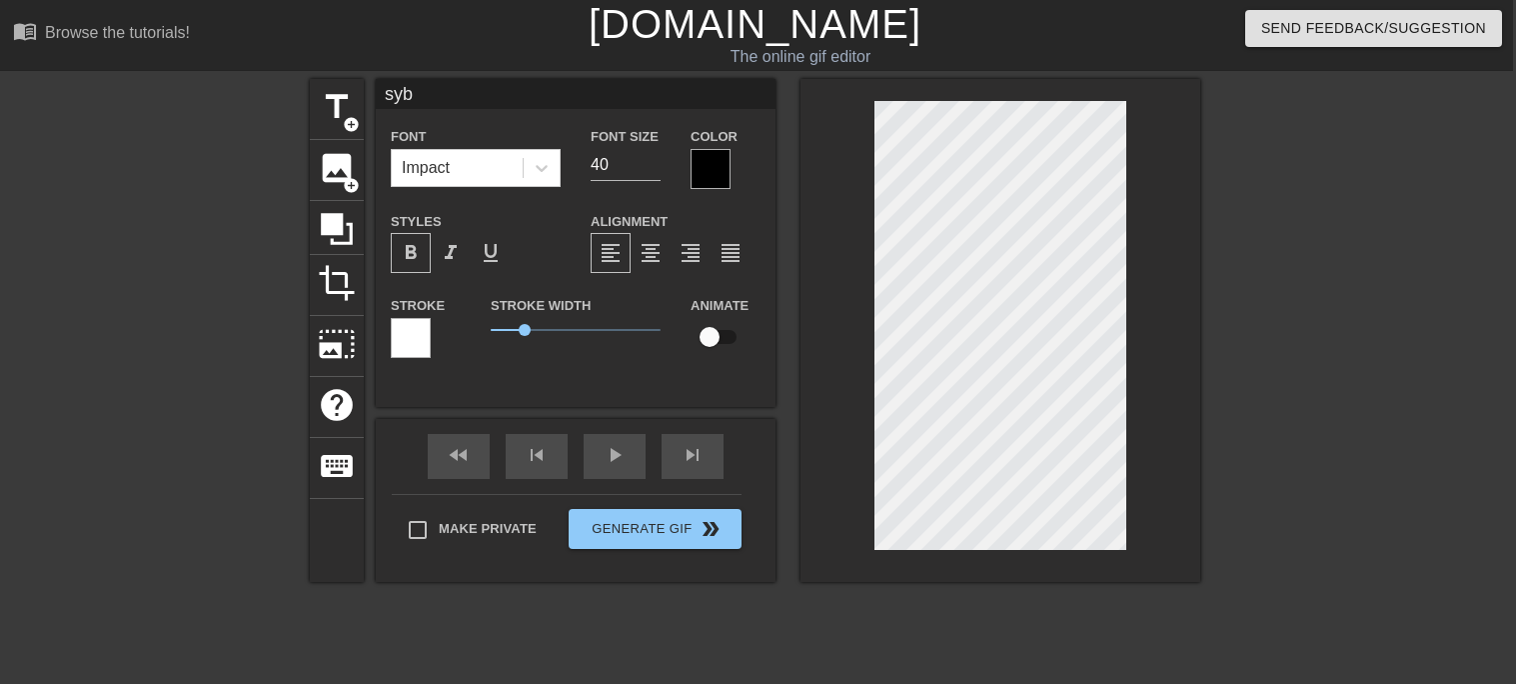
type input "syba"
type textarea "syba"
type input "sybau"
type textarea "sybau"
click at [595, 152] on input "40" at bounding box center [626, 165] width 70 height 32
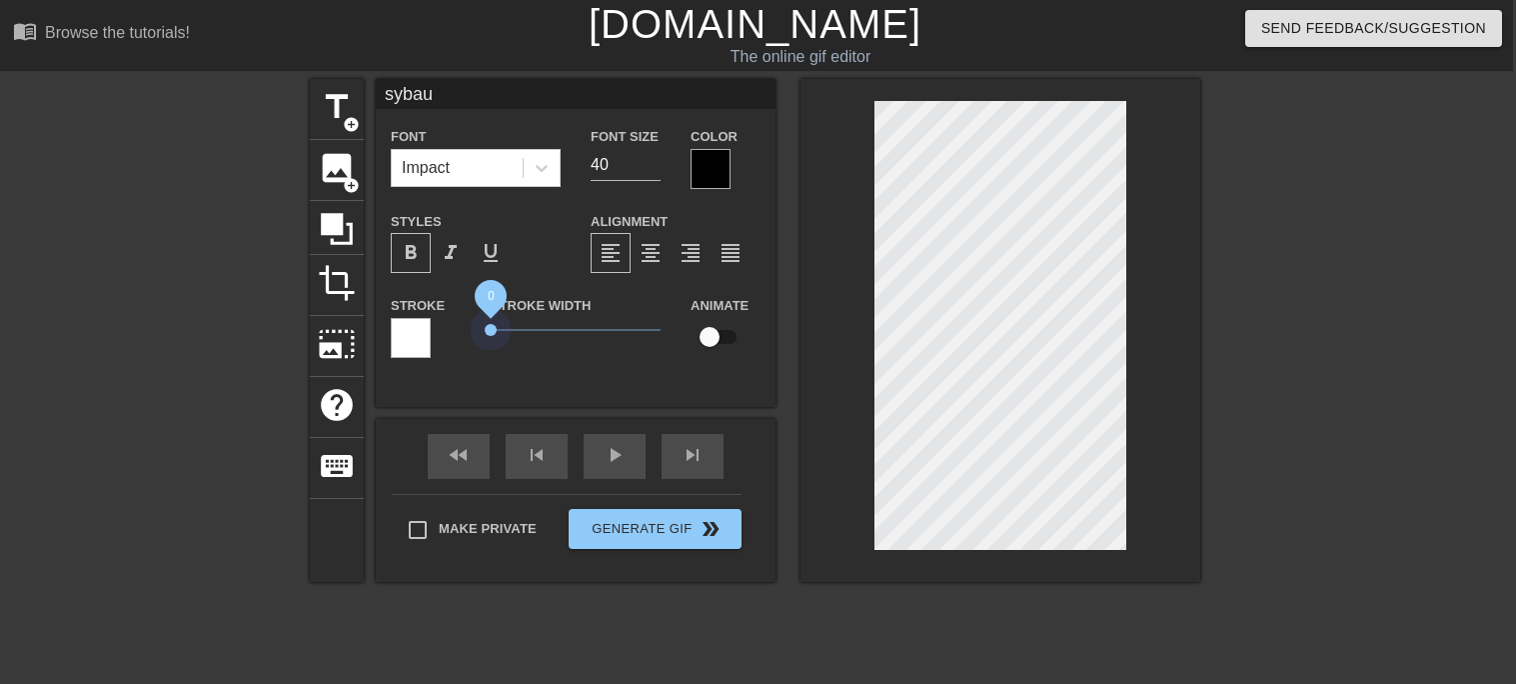
drag, startPoint x: 542, startPoint y: 328, endPoint x: 364, endPoint y: 319, distance: 178.1
click at [364, 319] on div "title add_circle image add_circle crop photo_size_select_large help keyboard sy…" at bounding box center [755, 330] width 890 height 503
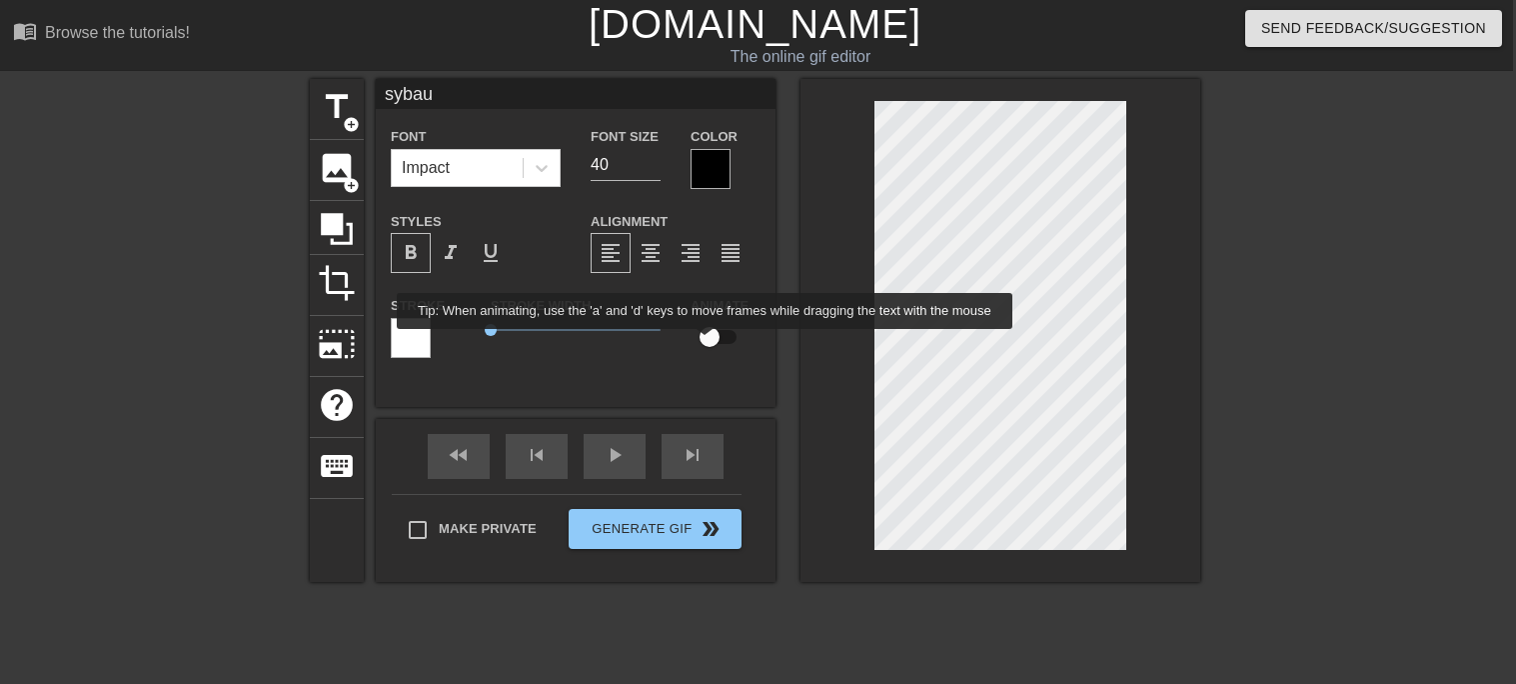
click at [702, 343] on input "checkbox" at bounding box center [710, 337] width 114 height 38
click at [702, 343] on input "checkbox" at bounding box center [729, 337] width 114 height 38
checkbox input "false"
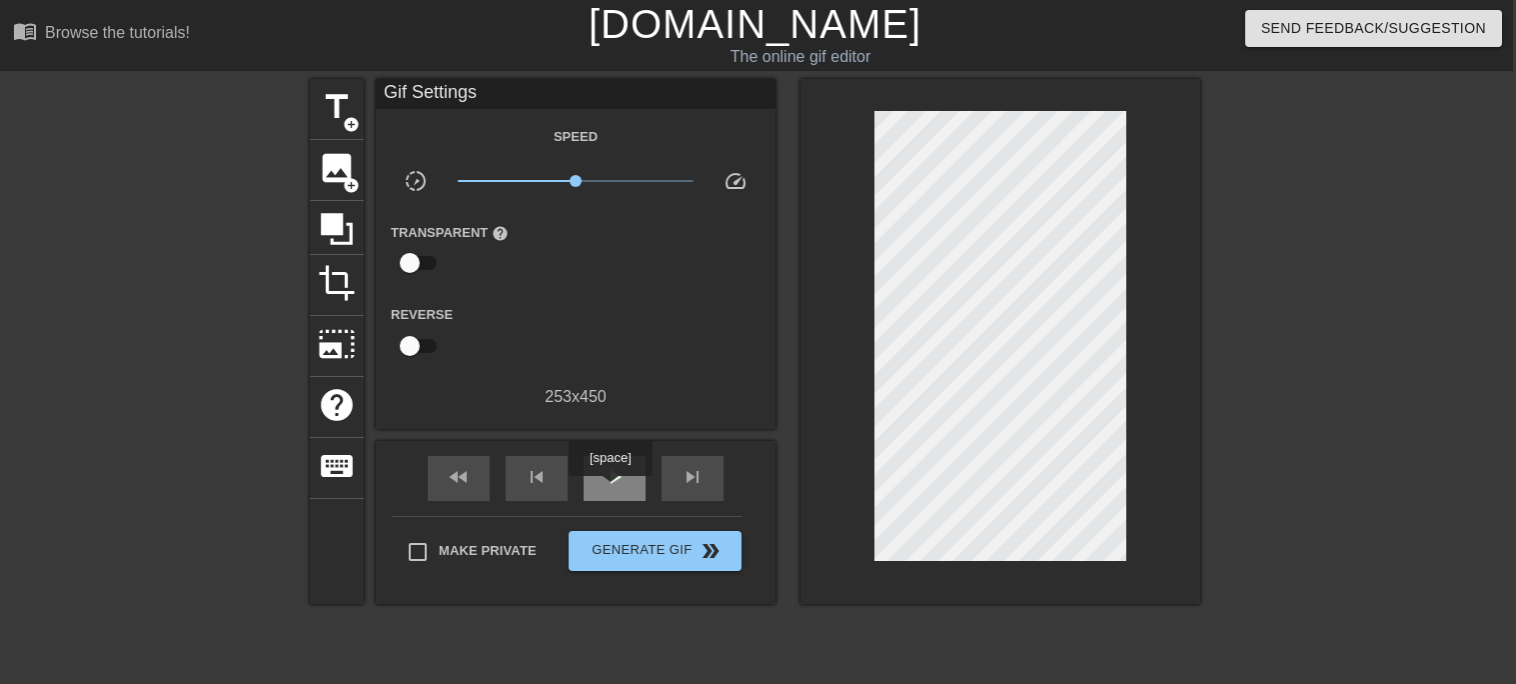
click at [610, 489] on span "play_arrow" at bounding box center [615, 477] width 24 height 24
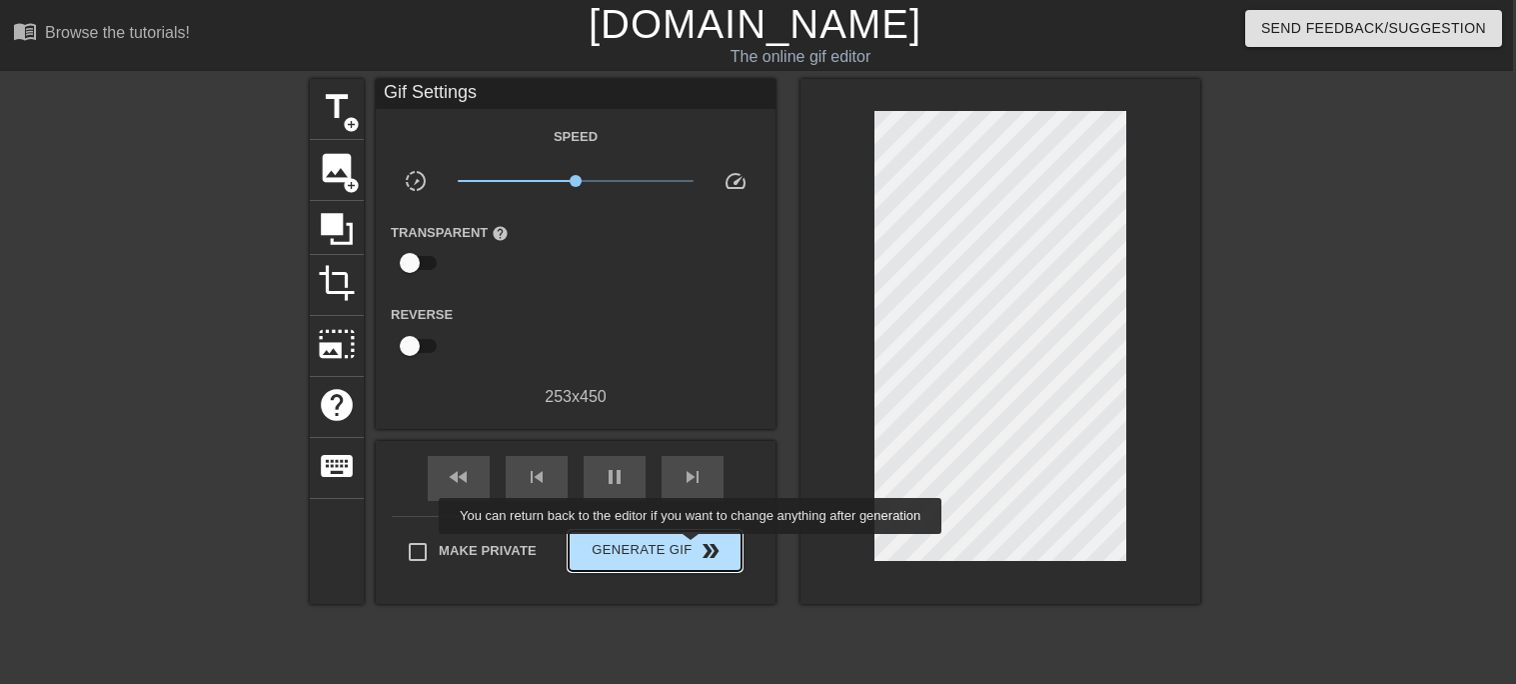
click at [699, 548] on span "double_arrow" at bounding box center [711, 551] width 24 height 24
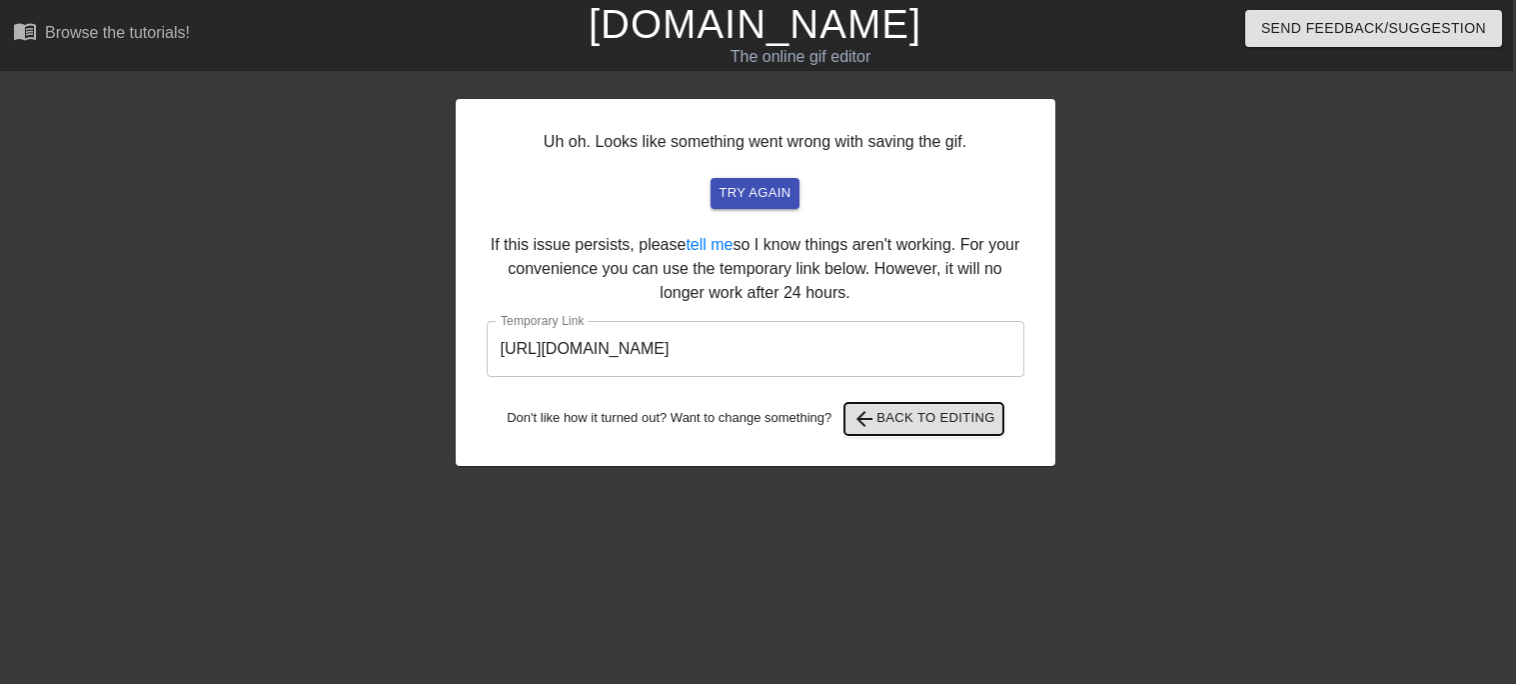
click at [924, 411] on span "arrow_back Back to Editing" at bounding box center [923, 419] width 143 height 24
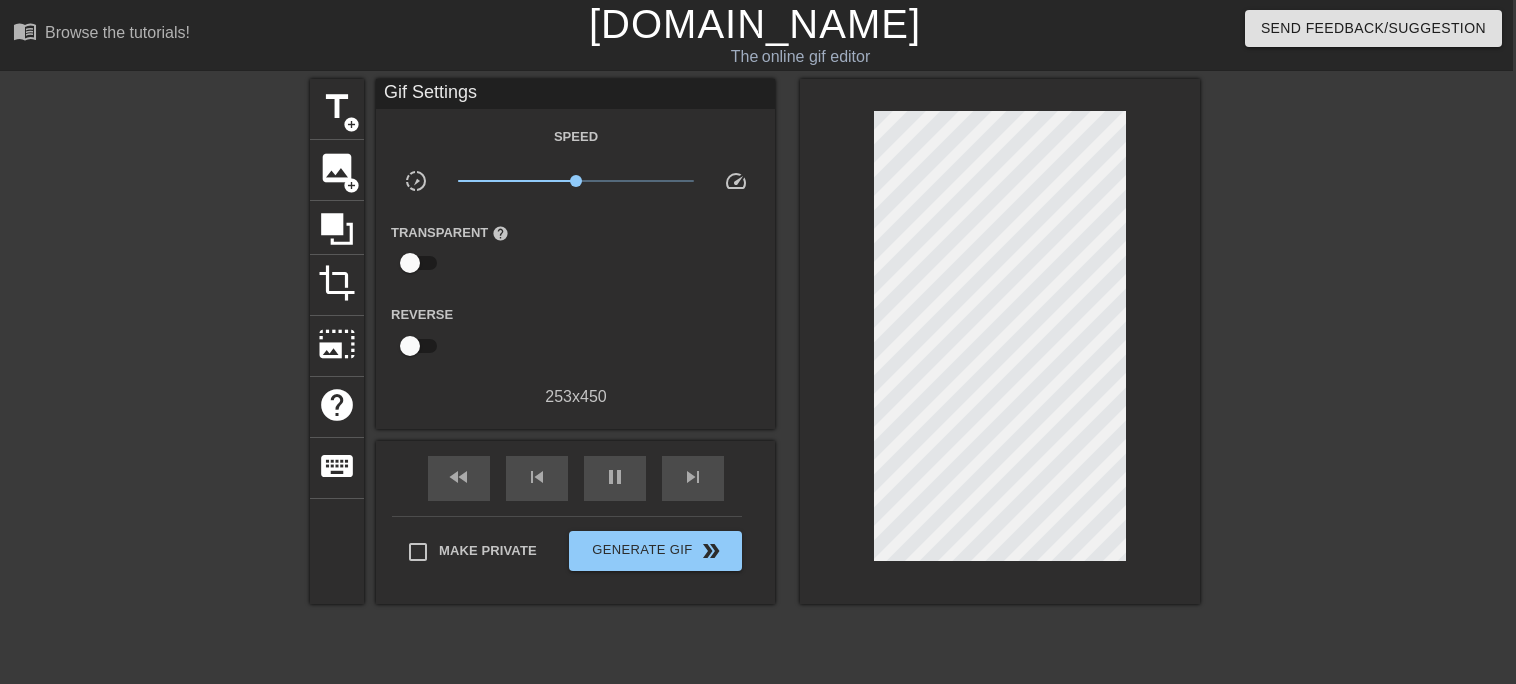
click at [1231, 222] on div at bounding box center [1374, 379] width 300 height 600
drag, startPoint x: 587, startPoint y: 181, endPoint x: 710, endPoint y: 197, distance: 124.0
click at [710, 197] on div "slow_motion_video x10.0 speed" at bounding box center [576, 184] width 400 height 31
drag, startPoint x: 692, startPoint y: 177, endPoint x: 670, endPoint y: 169, distance: 23.4
click at [670, 169] on span "x6.38" at bounding box center [576, 181] width 237 height 24
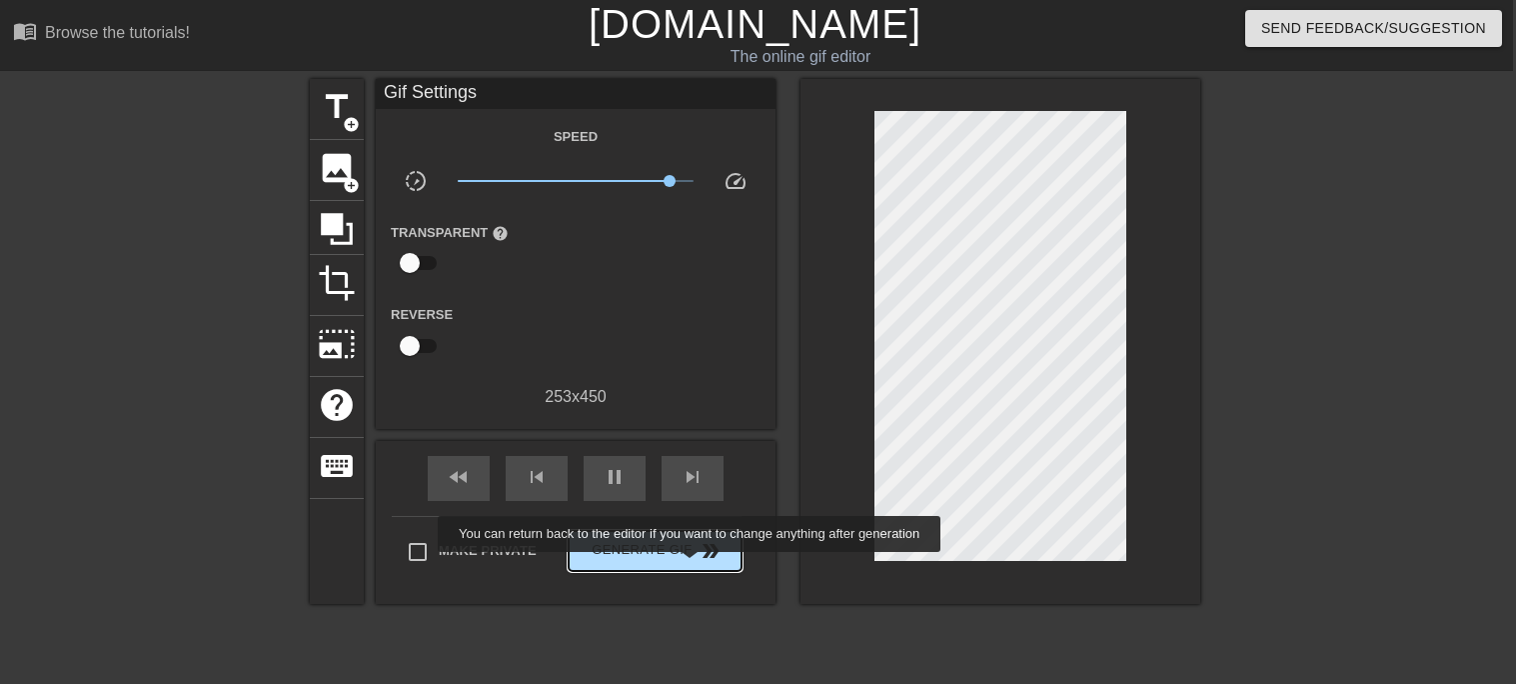
click at [689, 566] on button "Generate Gif double_arrow" at bounding box center [655, 551] width 173 height 40
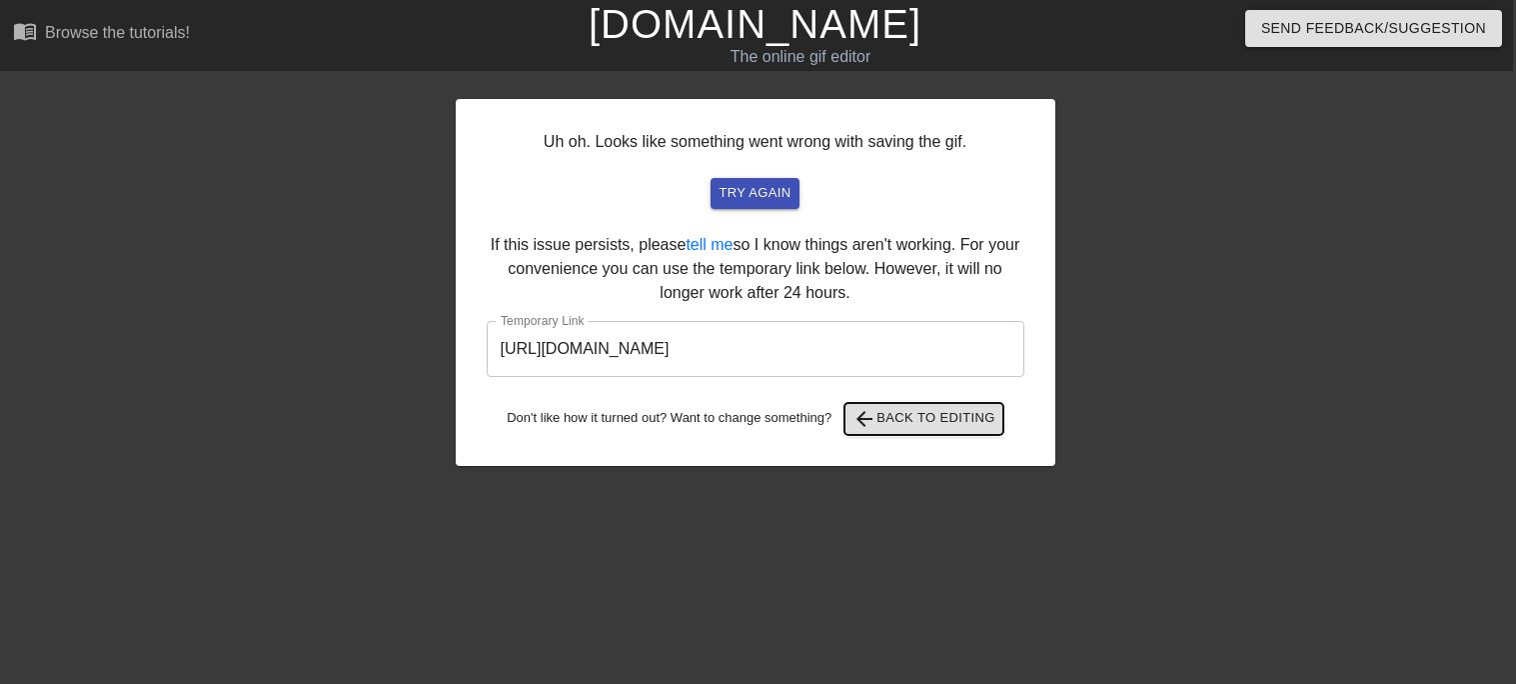
click at [925, 423] on span "arrow_back Back to Editing" at bounding box center [923, 419] width 143 height 24
